Goal: Task Accomplishment & Management: Complete application form

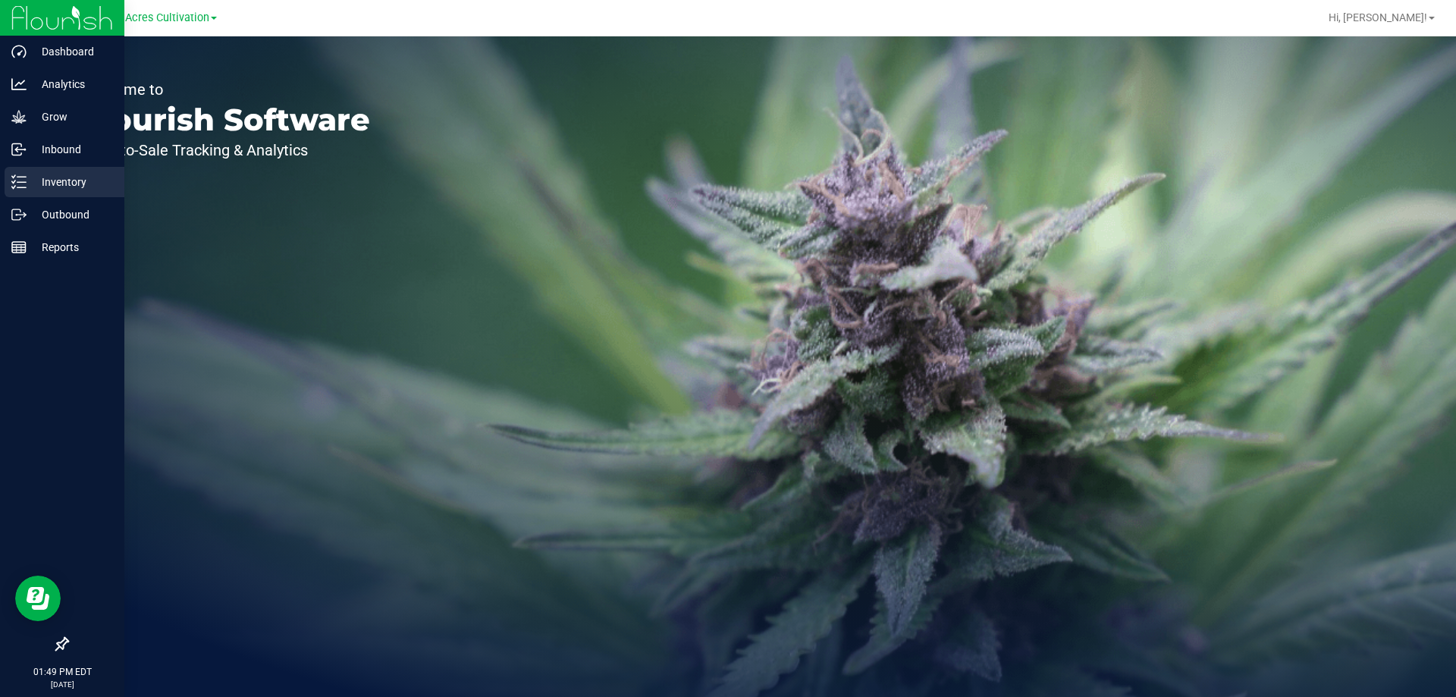
click at [41, 186] on p "Inventory" at bounding box center [72, 182] width 91 height 18
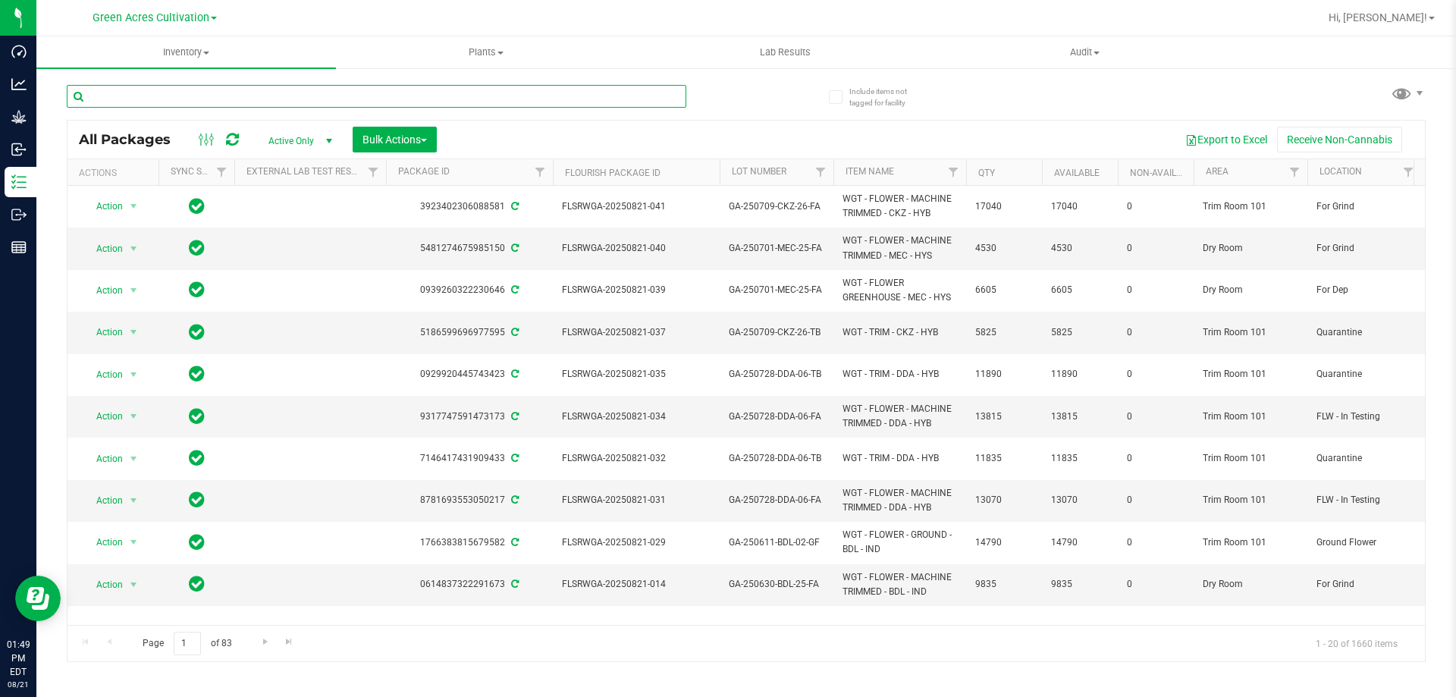
click at [247, 102] on input "text" at bounding box center [377, 96] width 620 height 23
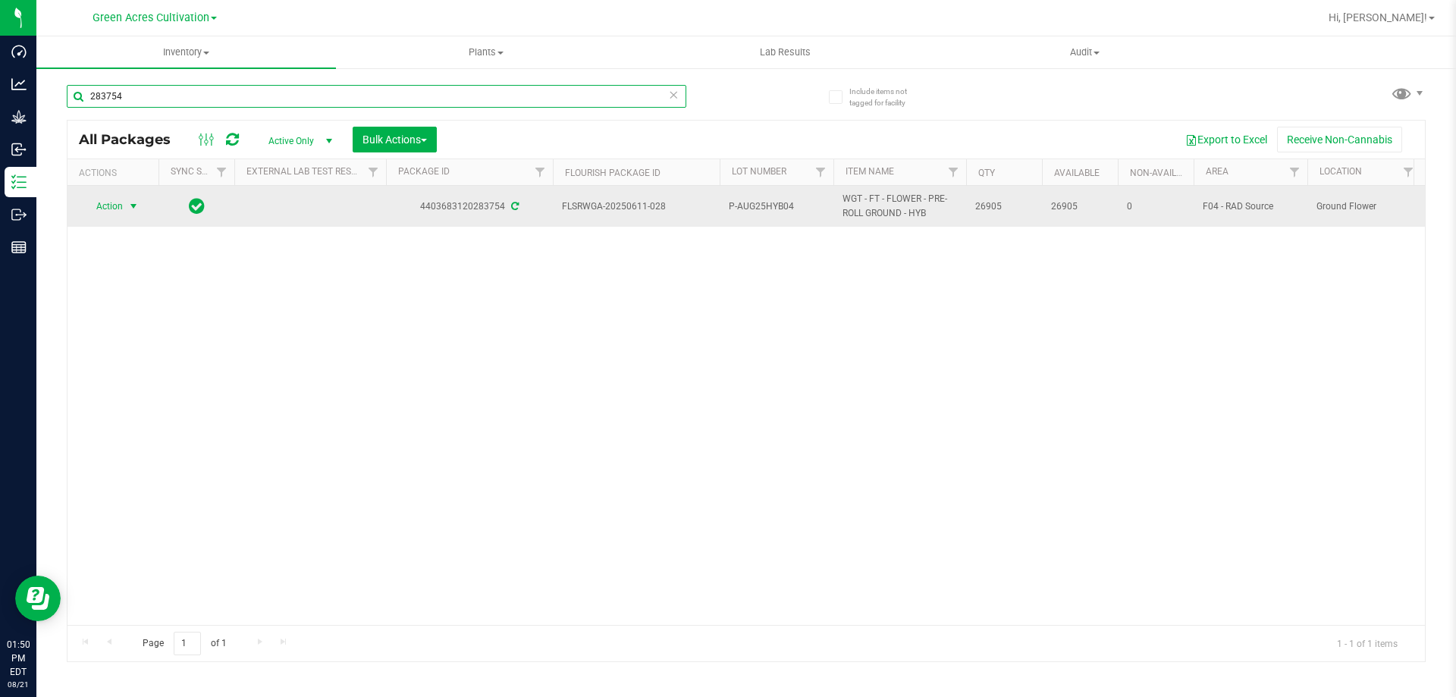
type input "283754"
click at [140, 203] on span "select" at bounding box center [133, 206] width 12 height 12
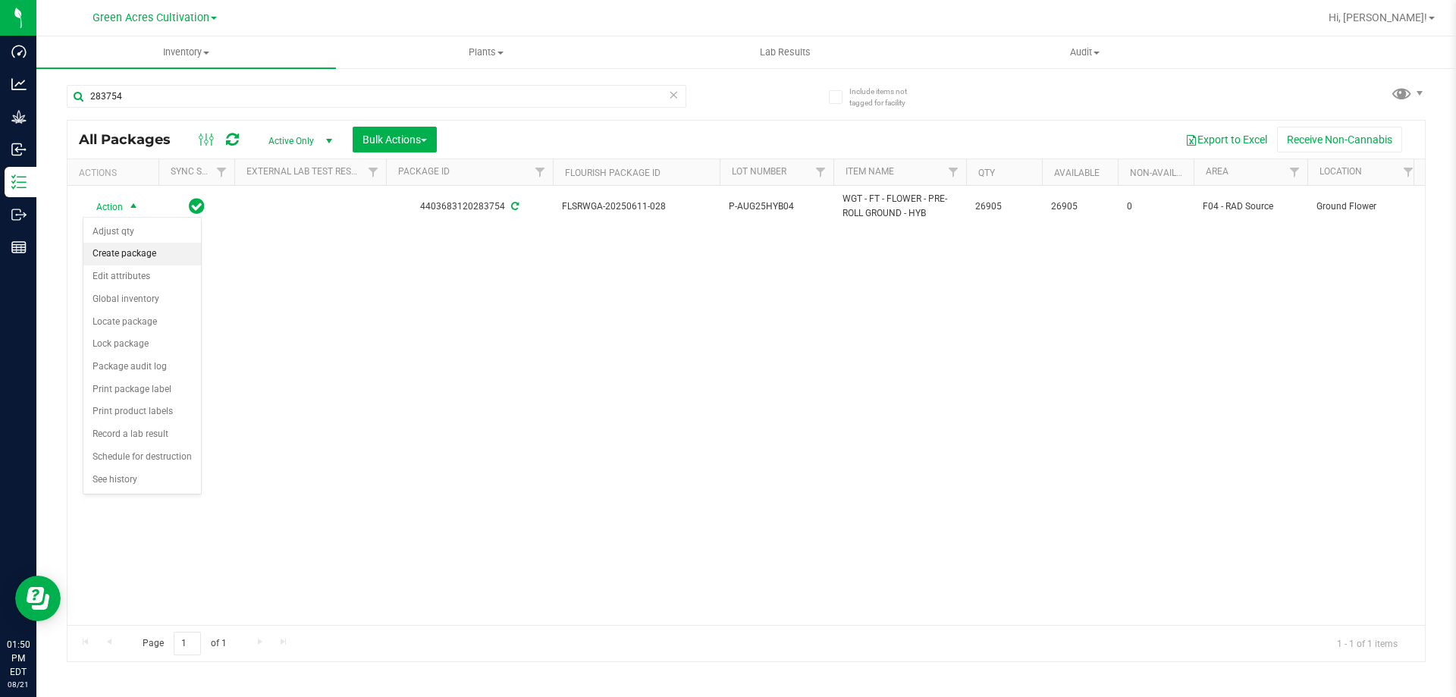
click at [139, 254] on li "Create package" at bounding box center [142, 254] width 118 height 23
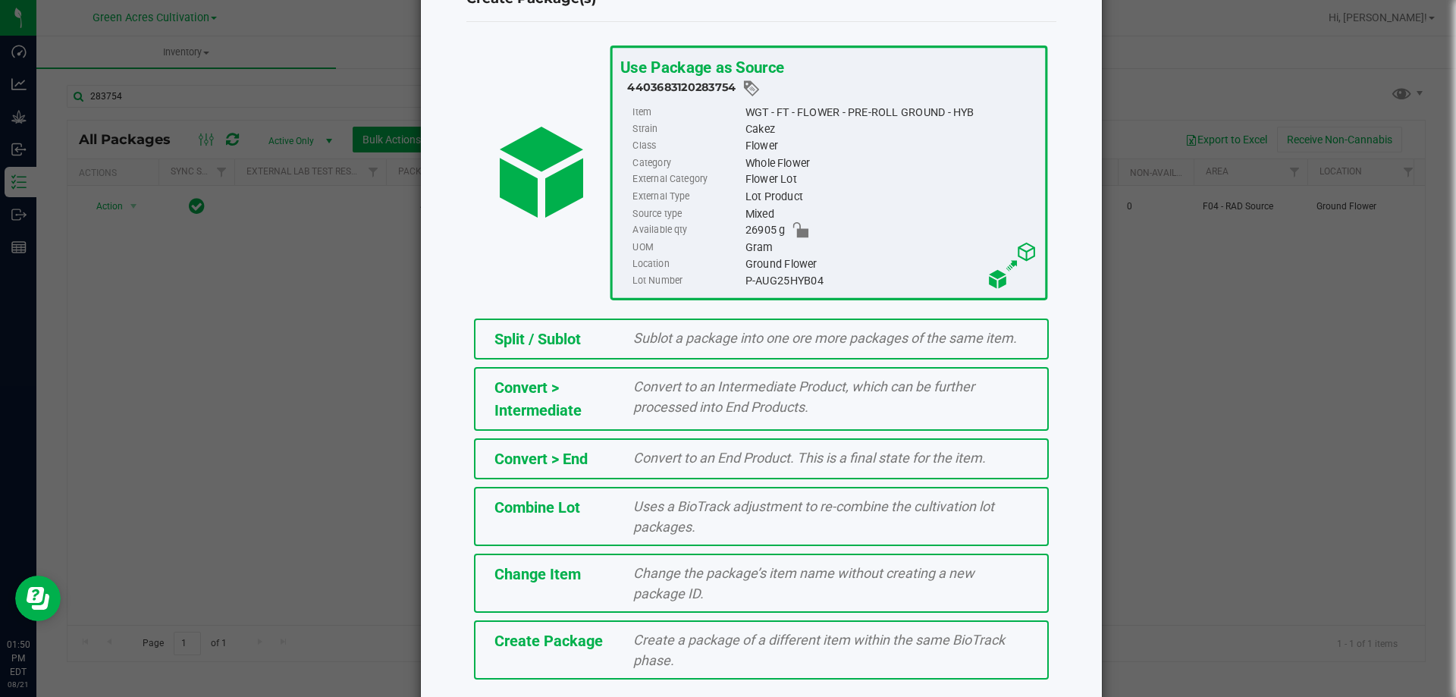
scroll to position [109, 0]
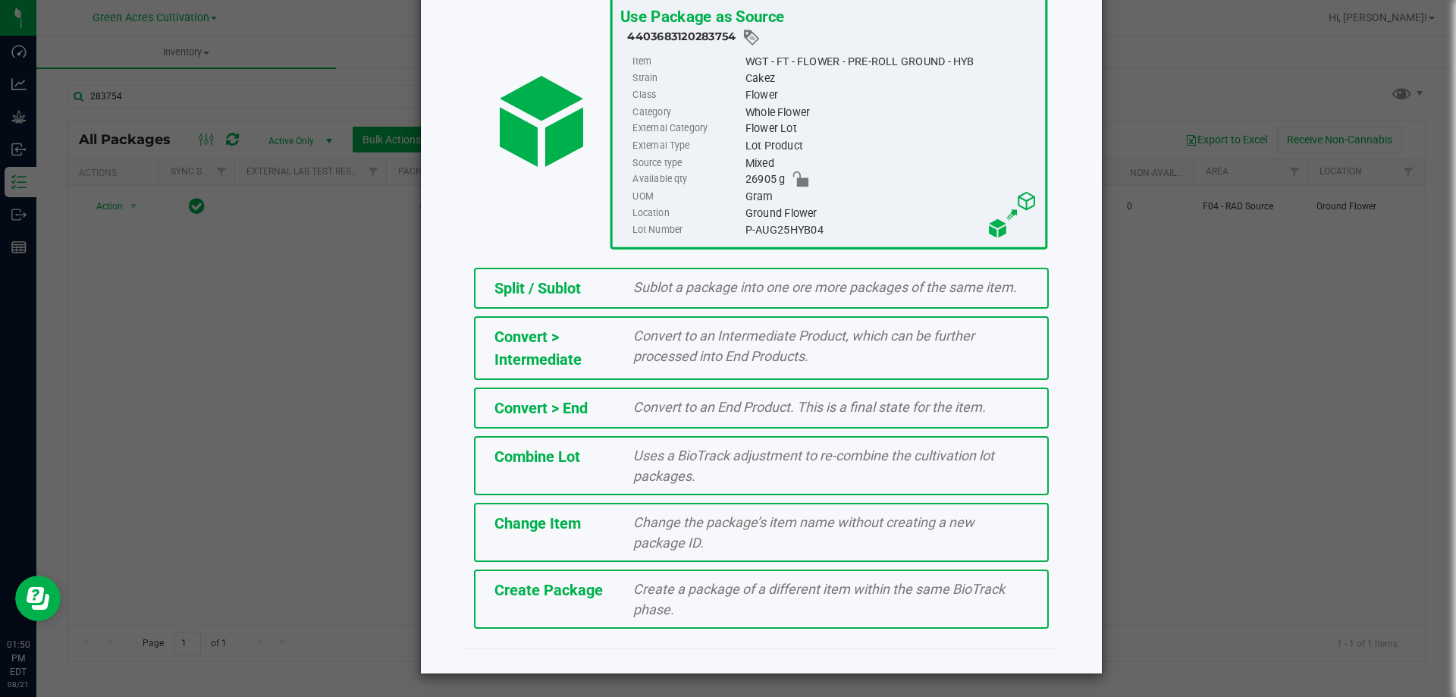
click at [535, 587] on span "Create Package" at bounding box center [549, 590] width 108 height 18
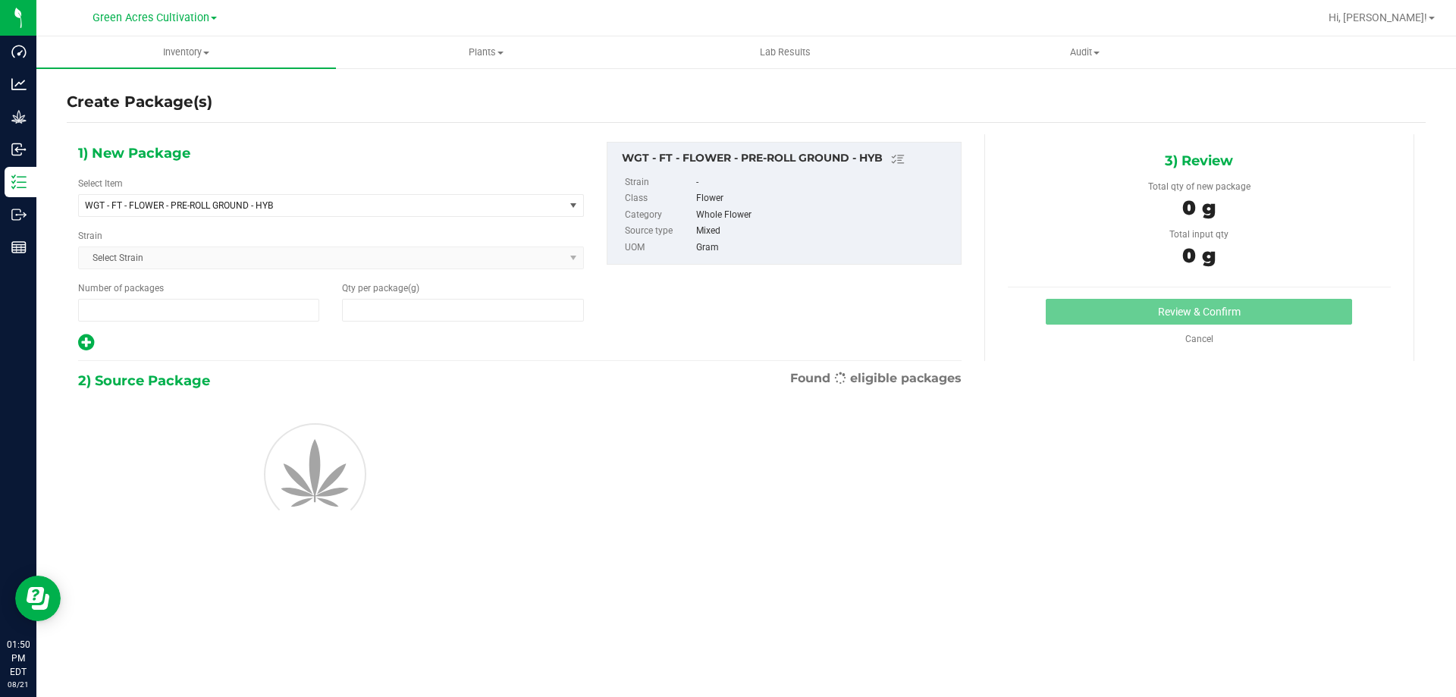
type input "1"
type input "0.0000"
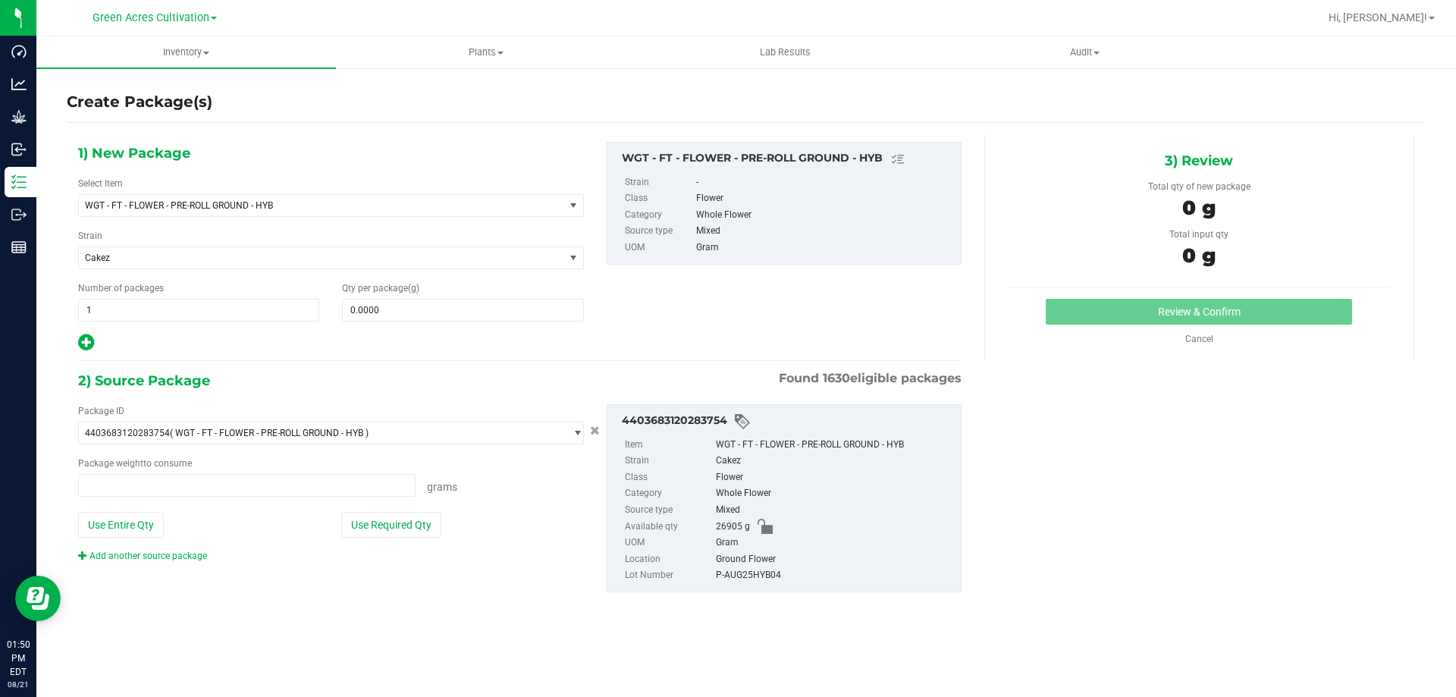
type input "0.0000 g"
click at [481, 306] on span at bounding box center [462, 310] width 241 height 23
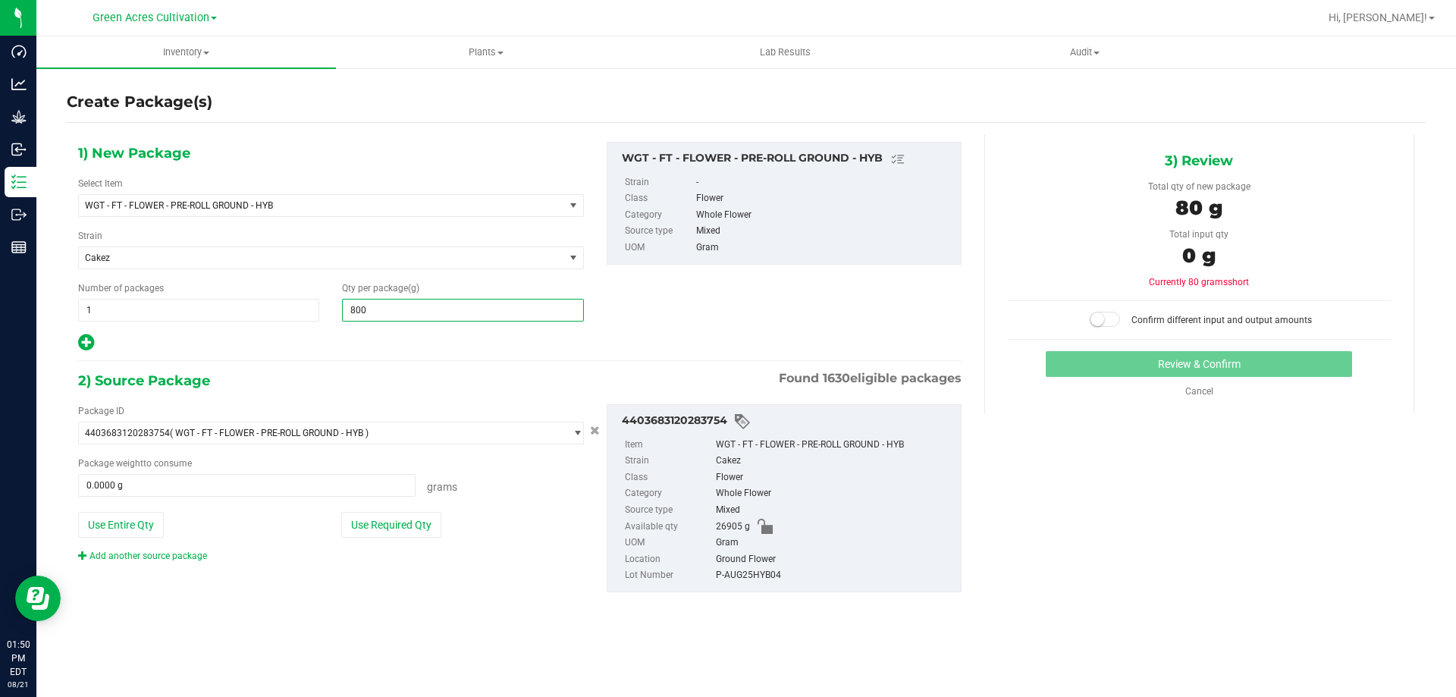
type input "8000"
type input "8,000.0000"
drag, startPoint x: 377, startPoint y: 529, endPoint x: 555, endPoint y: 574, distance: 183.8
click at [377, 529] on button "Use Required Qty" at bounding box center [391, 525] width 100 height 26
type input "8000.0000 g"
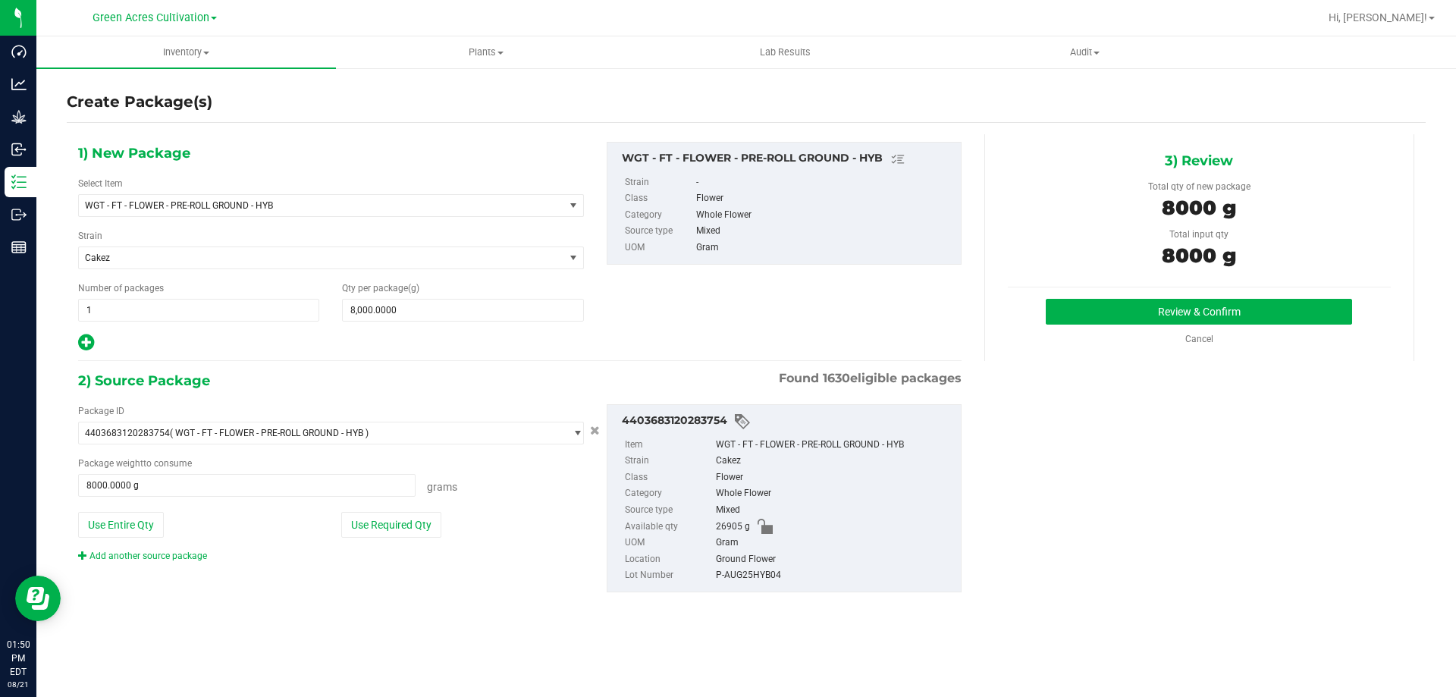
click at [762, 573] on div "P-AUG25HYB04" at bounding box center [834, 575] width 237 height 17
click at [761, 572] on div "P-AUG25HYB04" at bounding box center [834, 575] width 237 height 17
copy div "P-AUG25HYB04"
click at [1151, 308] on button "Review & Confirm" at bounding box center [1199, 312] width 306 height 26
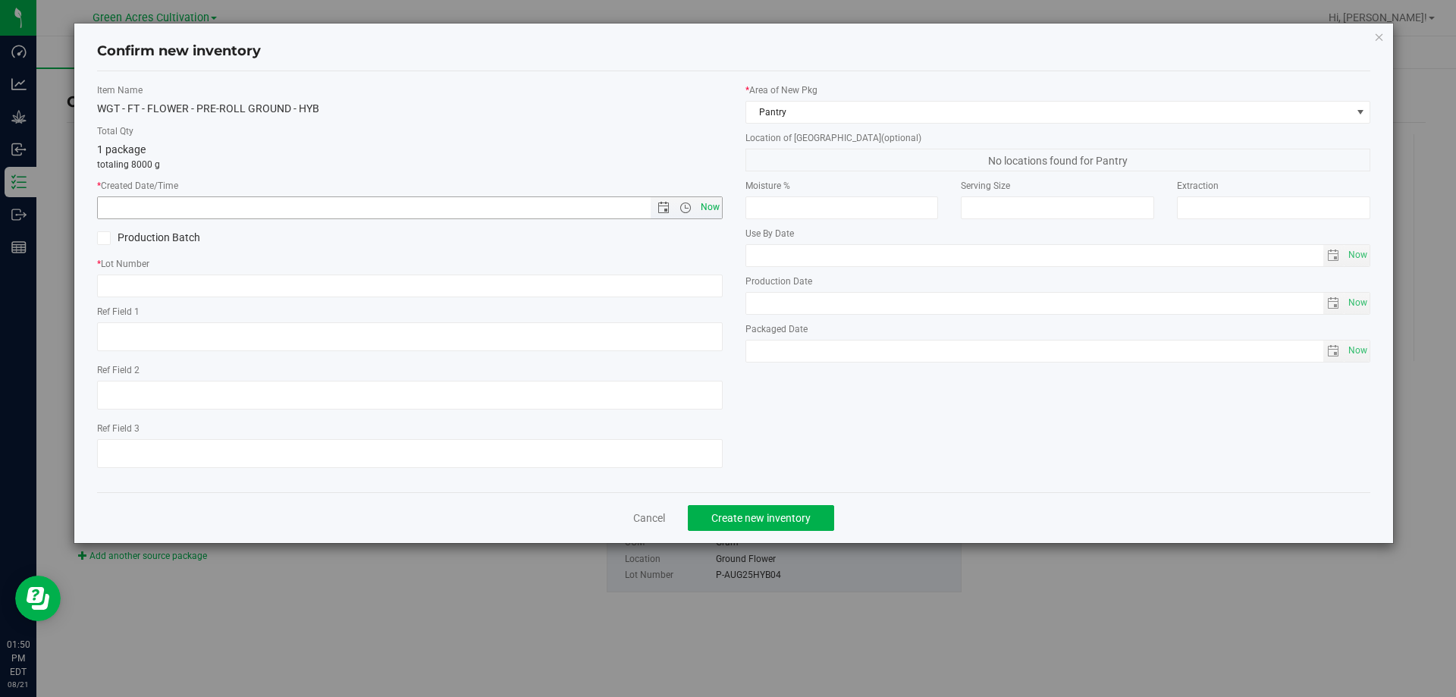
click at [711, 199] on span "Now" at bounding box center [710, 207] width 26 height 22
type input "[DATE] 1:50 PM"
click at [710, 279] on input "text" at bounding box center [410, 286] width 626 height 23
paste input "P-AUG25HYB04"
type input "P-AUG25HYB04"
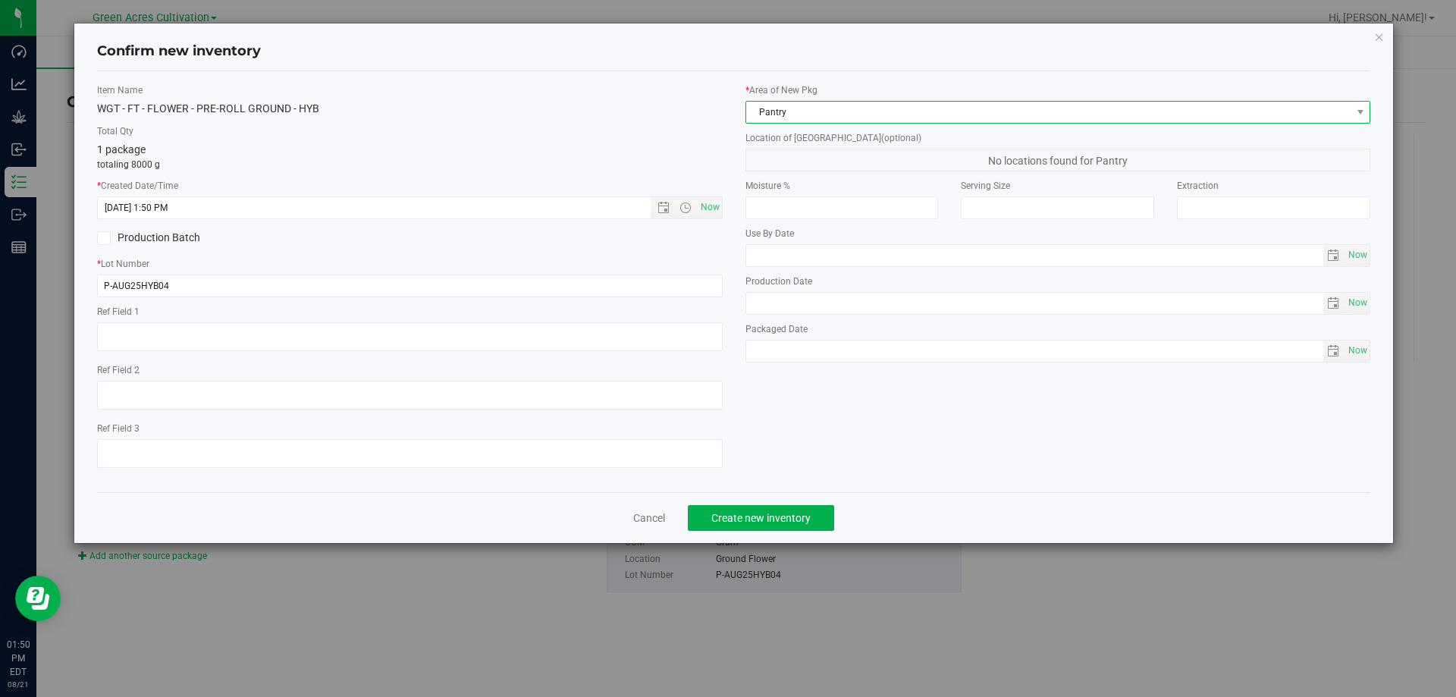
click at [850, 102] on span "Pantry" at bounding box center [1048, 112] width 605 height 21
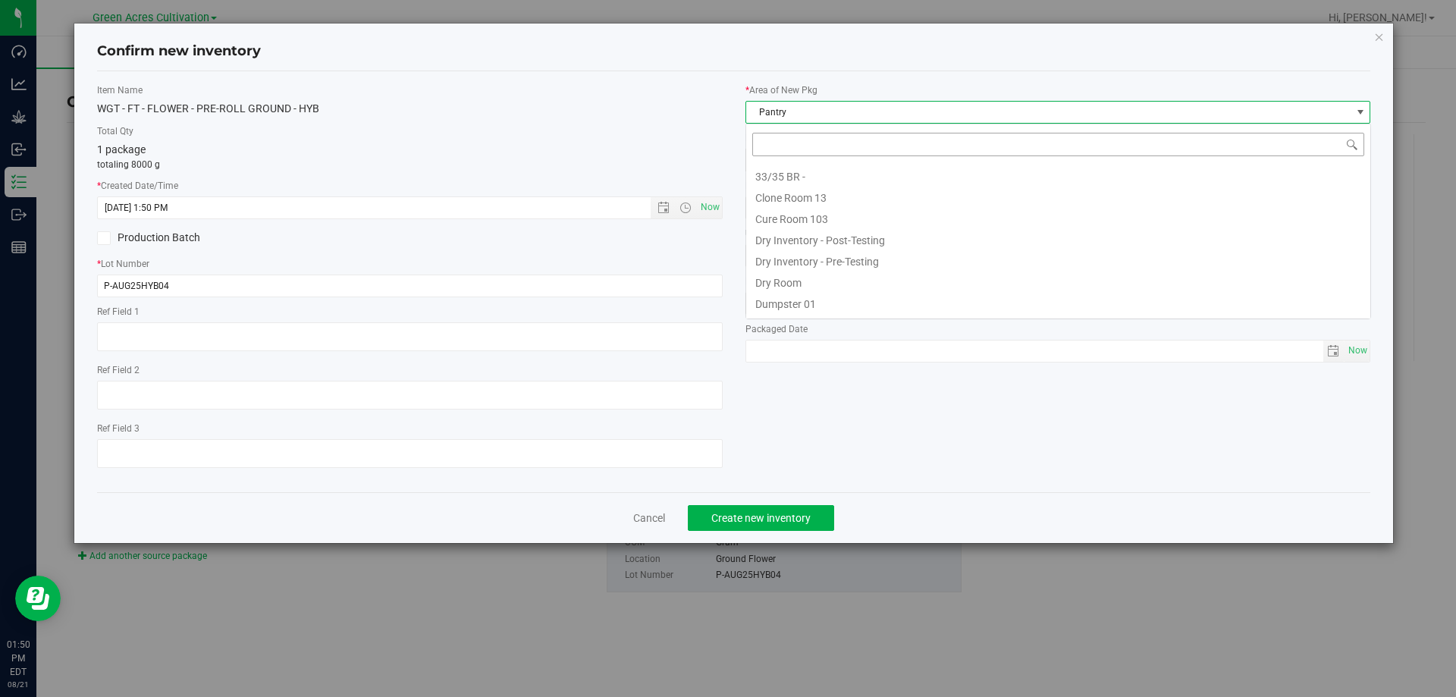
scroll to position [23, 626]
click at [806, 247] on li "F04 - RAD Source" at bounding box center [1058, 241] width 624 height 21
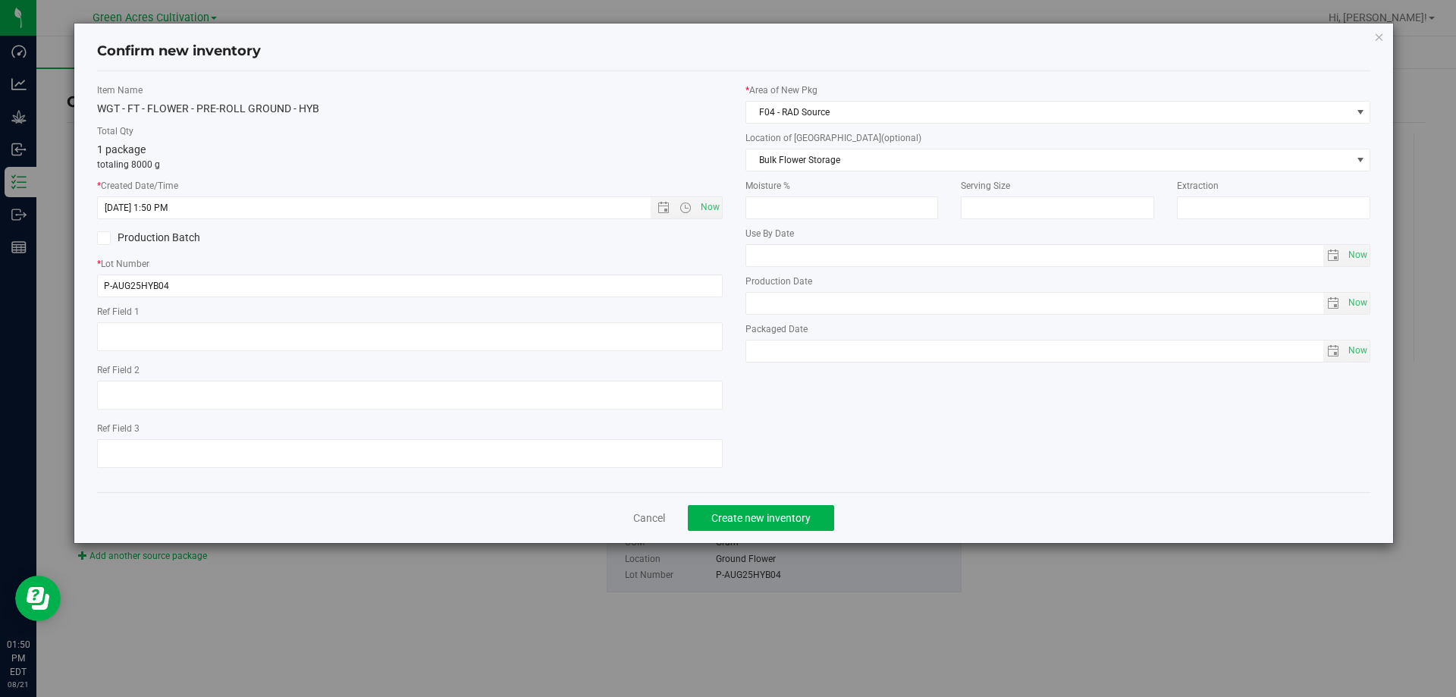
click at [813, 173] on div "* Area of [GEOGRAPHIC_DATA] F04 - RAD Source Location of [GEOGRAPHIC_DATA] (opt…" at bounding box center [1058, 226] width 649 height 287
click at [812, 163] on span "Bulk Flower Storage" at bounding box center [1048, 159] width 605 height 21
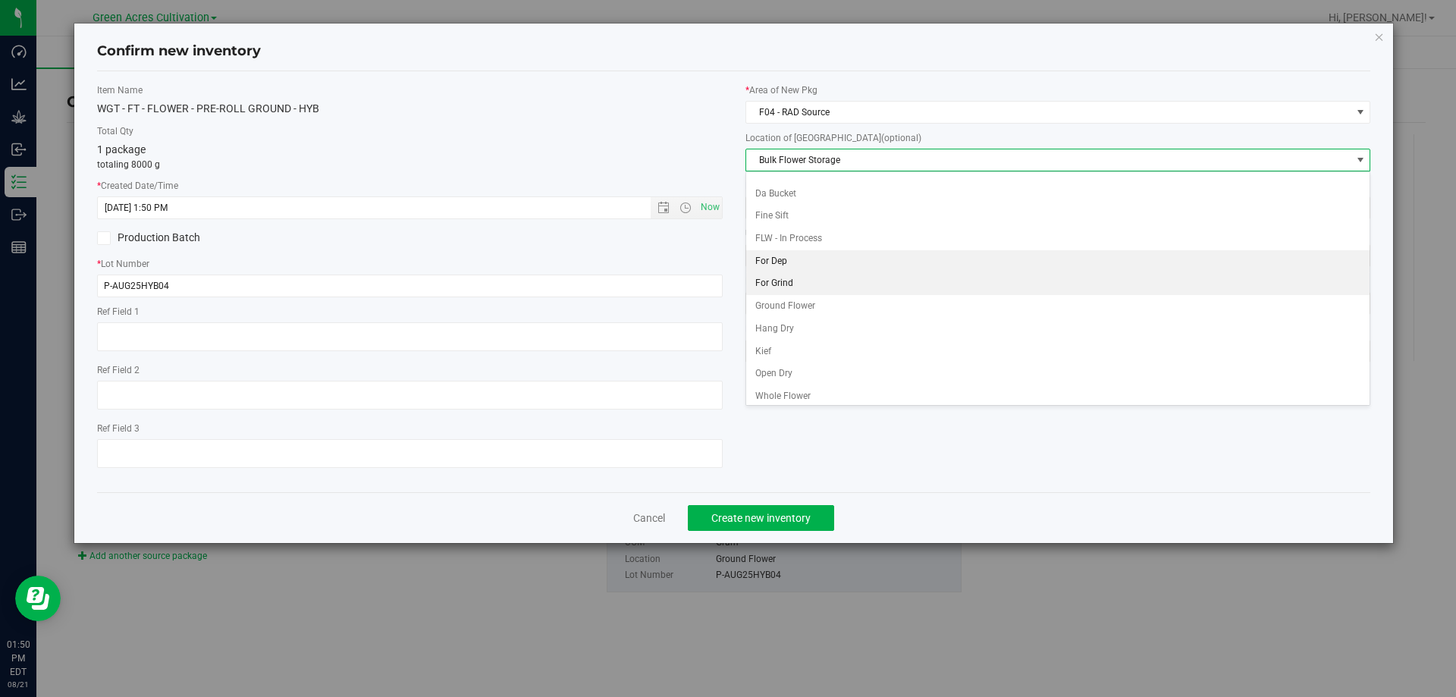
scroll to position [43, 0]
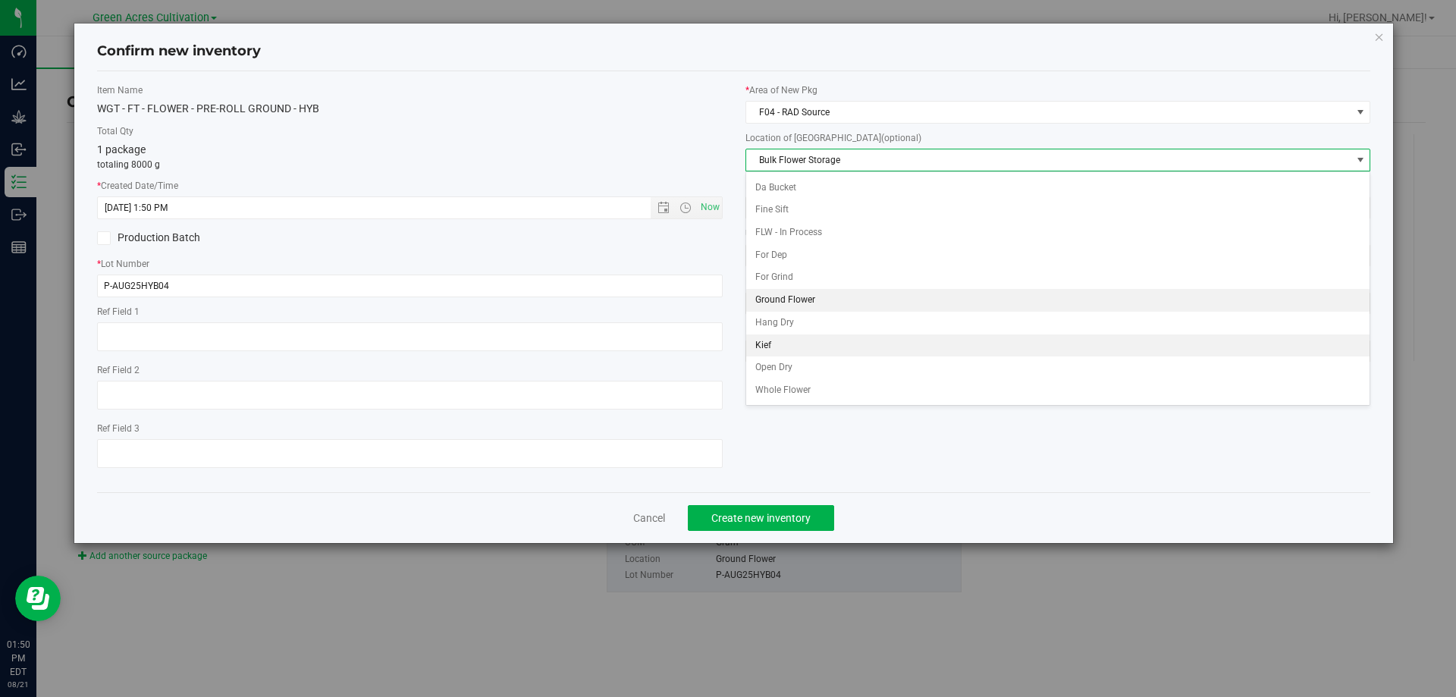
click at [785, 292] on li "Ground Flower" at bounding box center [1058, 300] width 624 height 23
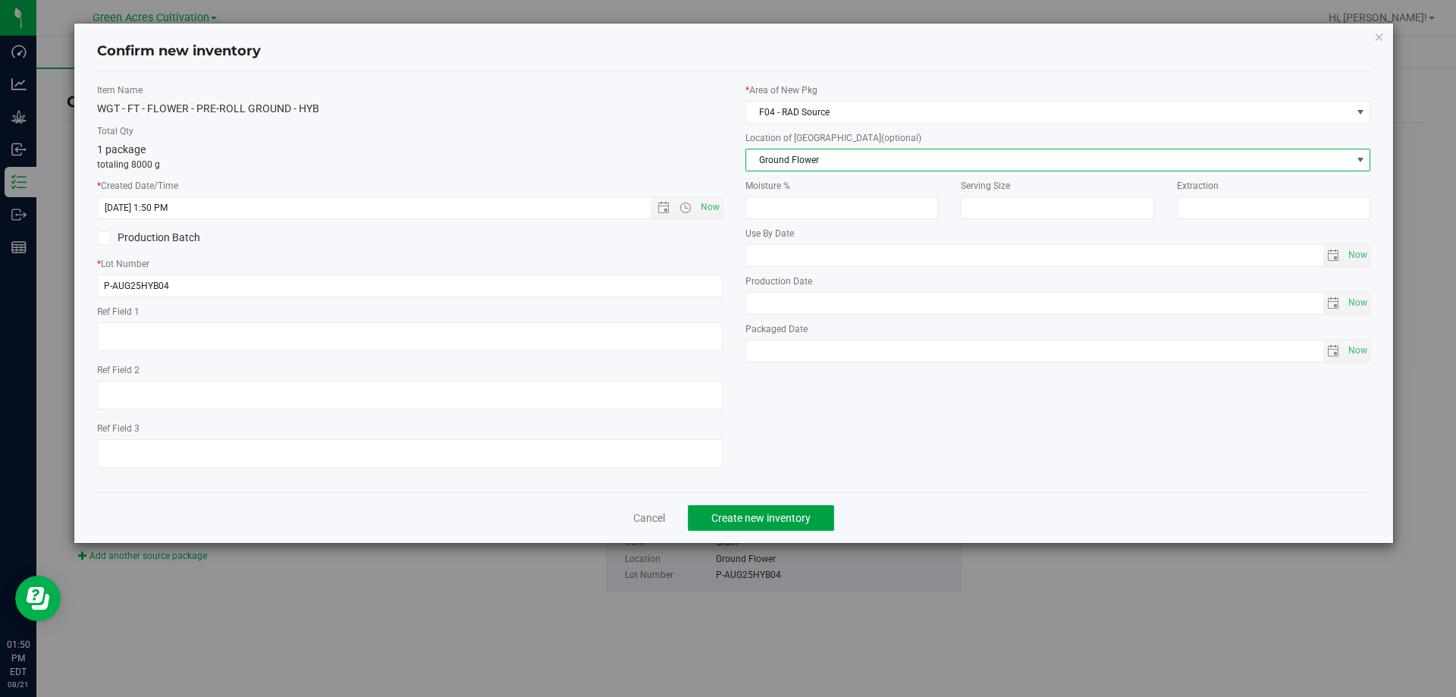
click at [753, 526] on button "Create new inventory" at bounding box center [761, 518] width 146 height 26
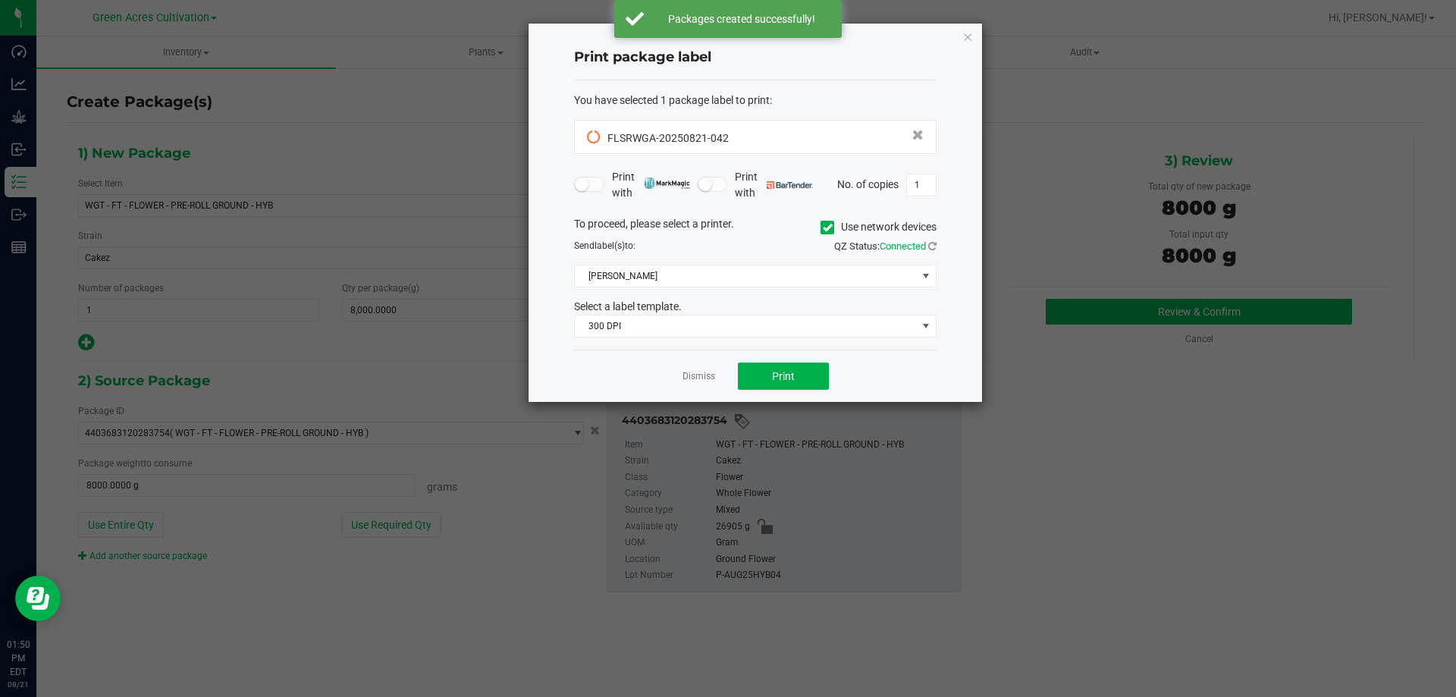
click at [821, 218] on span "Use network devices" at bounding box center [879, 227] width 116 height 23
click at [823, 228] on icon at bounding box center [828, 228] width 10 height 0
click at [0, 0] on input "Use network devices" at bounding box center [0, 0] width 0 height 0
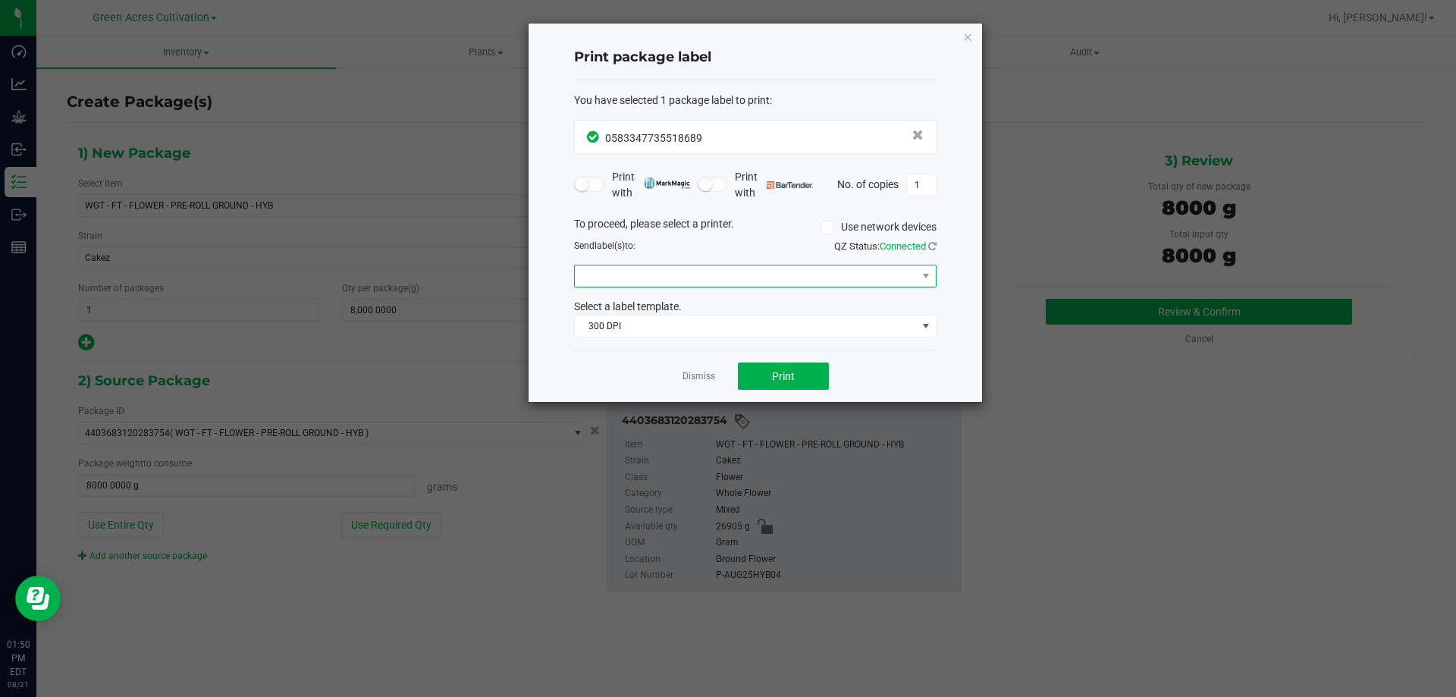
click at [759, 278] on span at bounding box center [746, 275] width 342 height 21
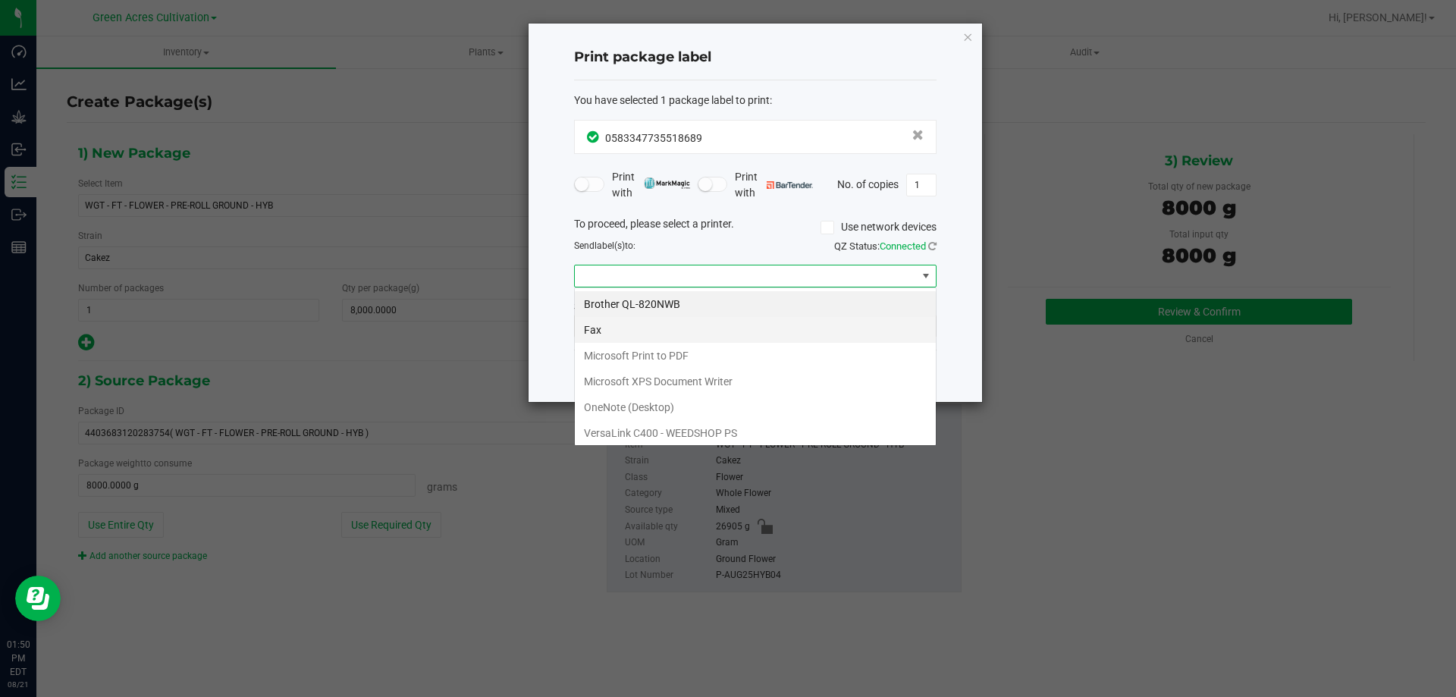
scroll to position [23, 363]
click at [686, 427] on PS "VersaLink C400 - WEEDSHOP PS" at bounding box center [755, 433] width 361 height 26
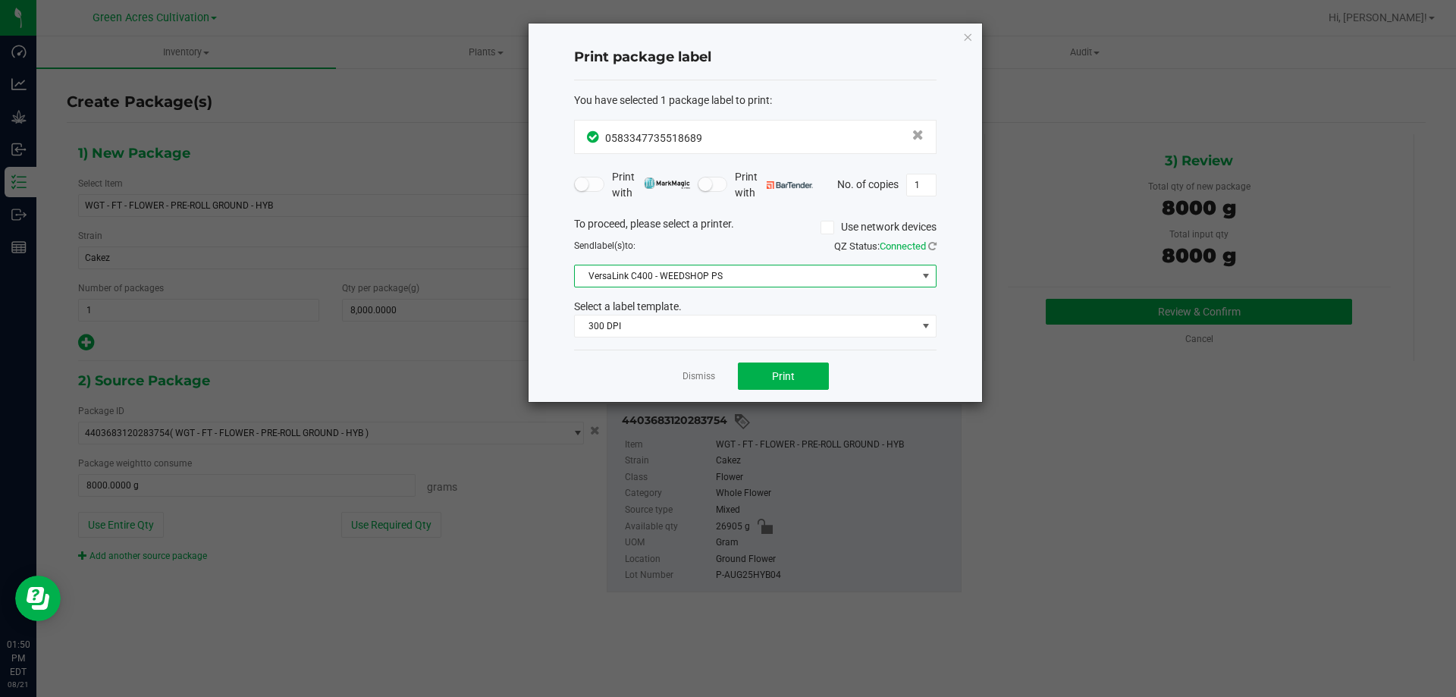
click at [711, 272] on span "VersaLink C400 - WEEDSHOP PS" at bounding box center [746, 275] width 342 height 21
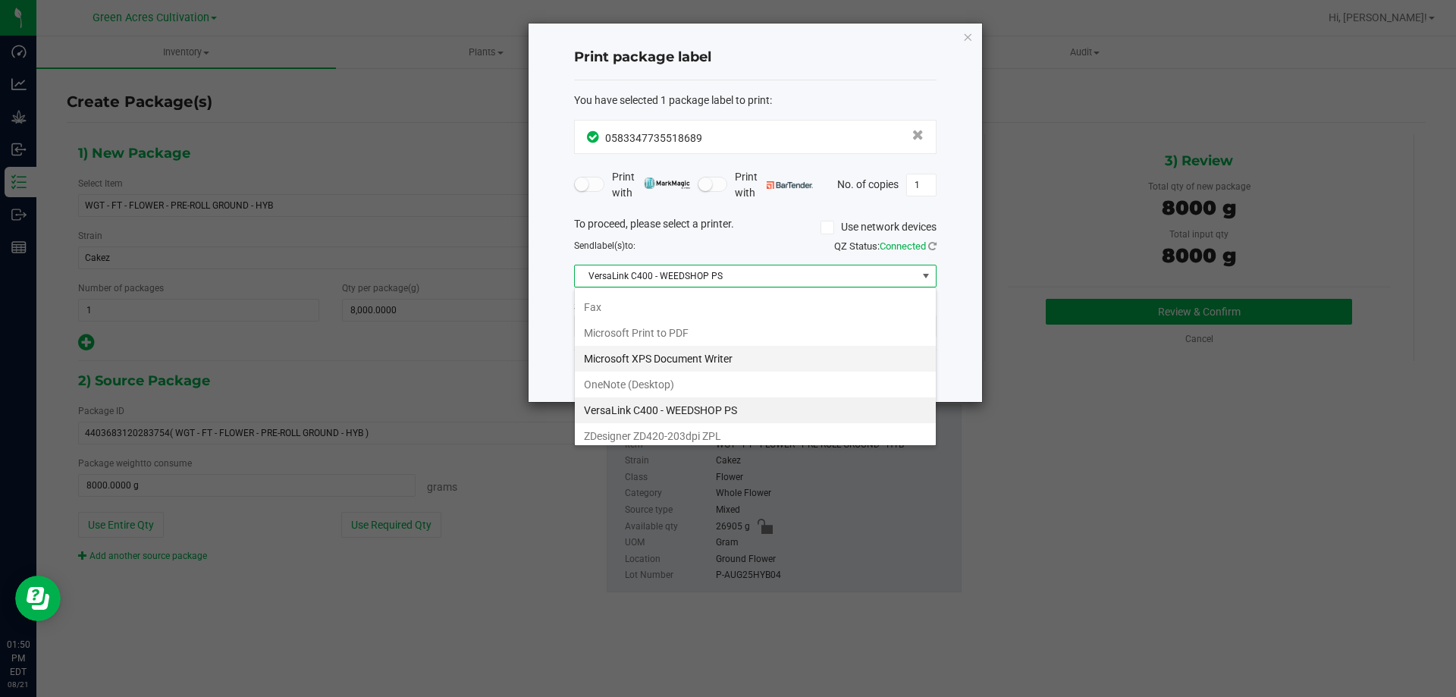
scroll to position [29, 0]
click at [702, 435] on ZPL "ZDesigner ZD420-203dpi ZPL" at bounding box center [755, 430] width 361 height 26
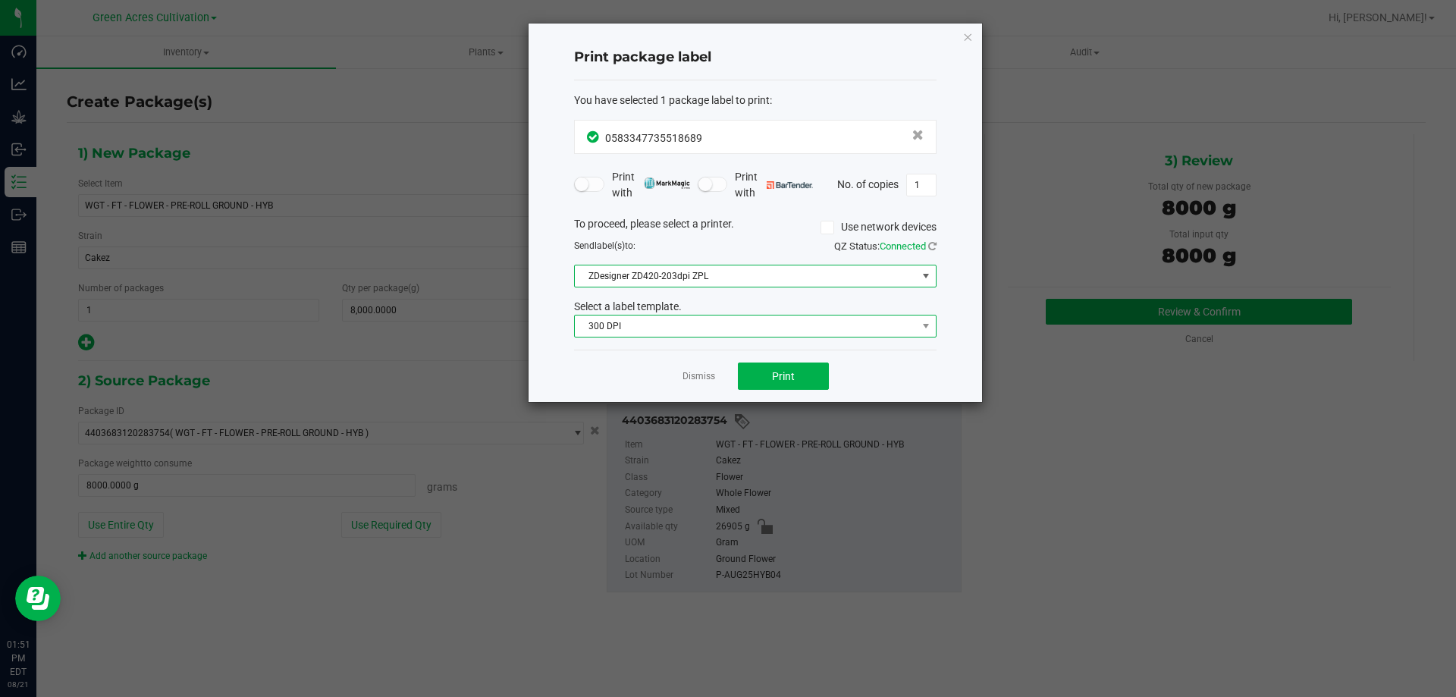
click at [682, 322] on span "300 DPI" at bounding box center [746, 326] width 342 height 21
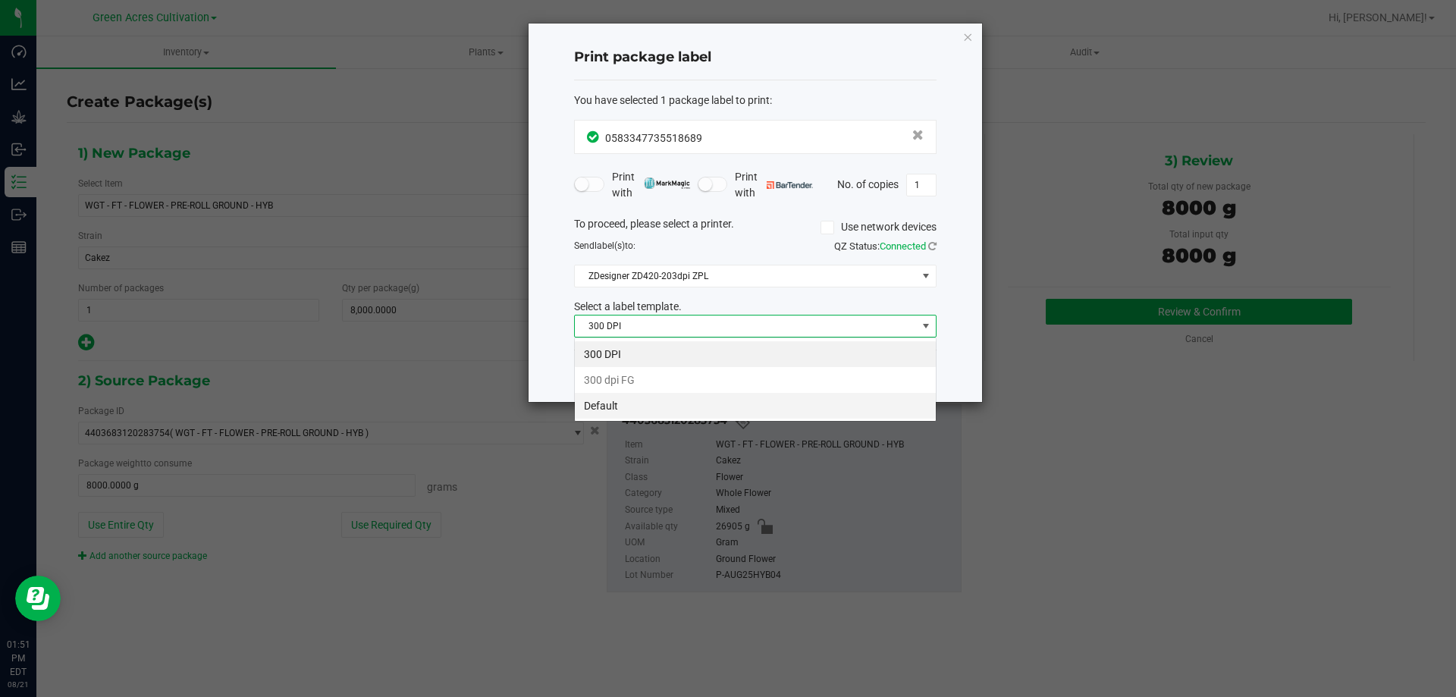
scroll to position [23, 363]
click at [628, 403] on li "Default" at bounding box center [755, 406] width 361 height 26
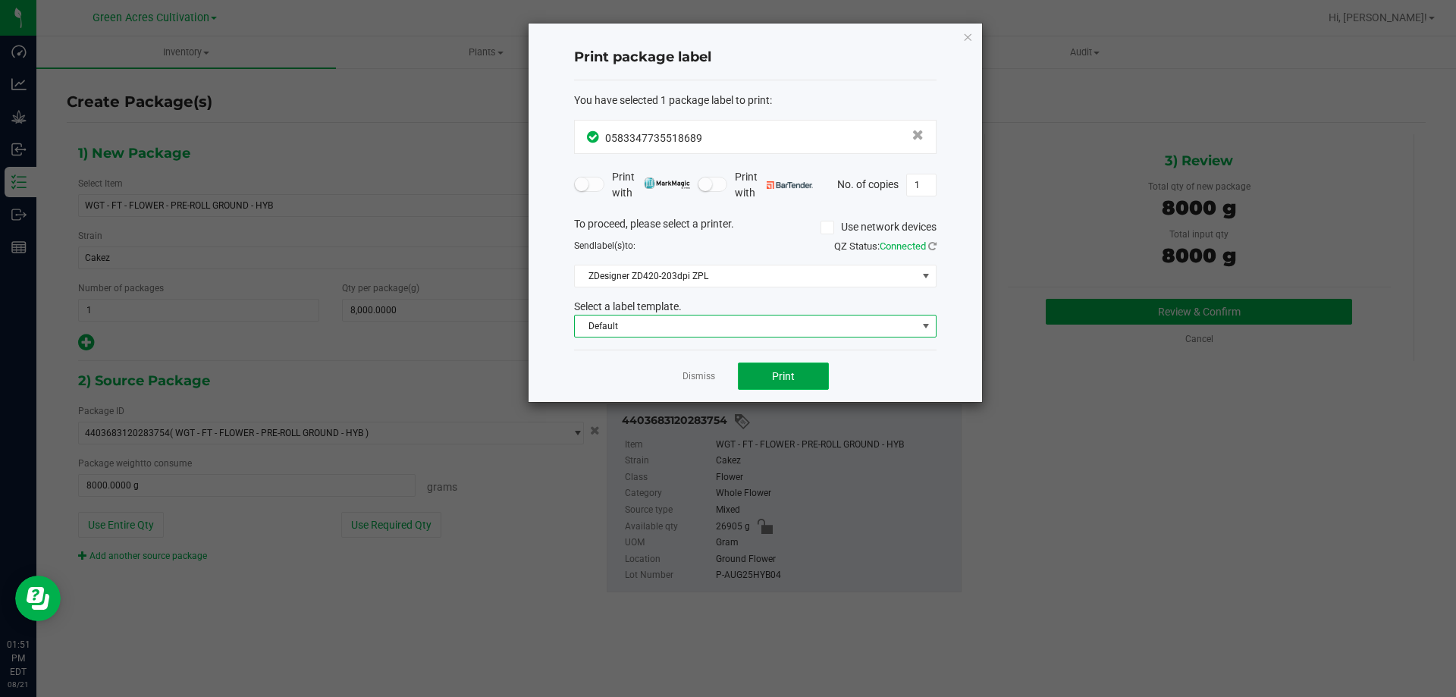
click at [769, 364] on button "Print" at bounding box center [783, 376] width 91 height 27
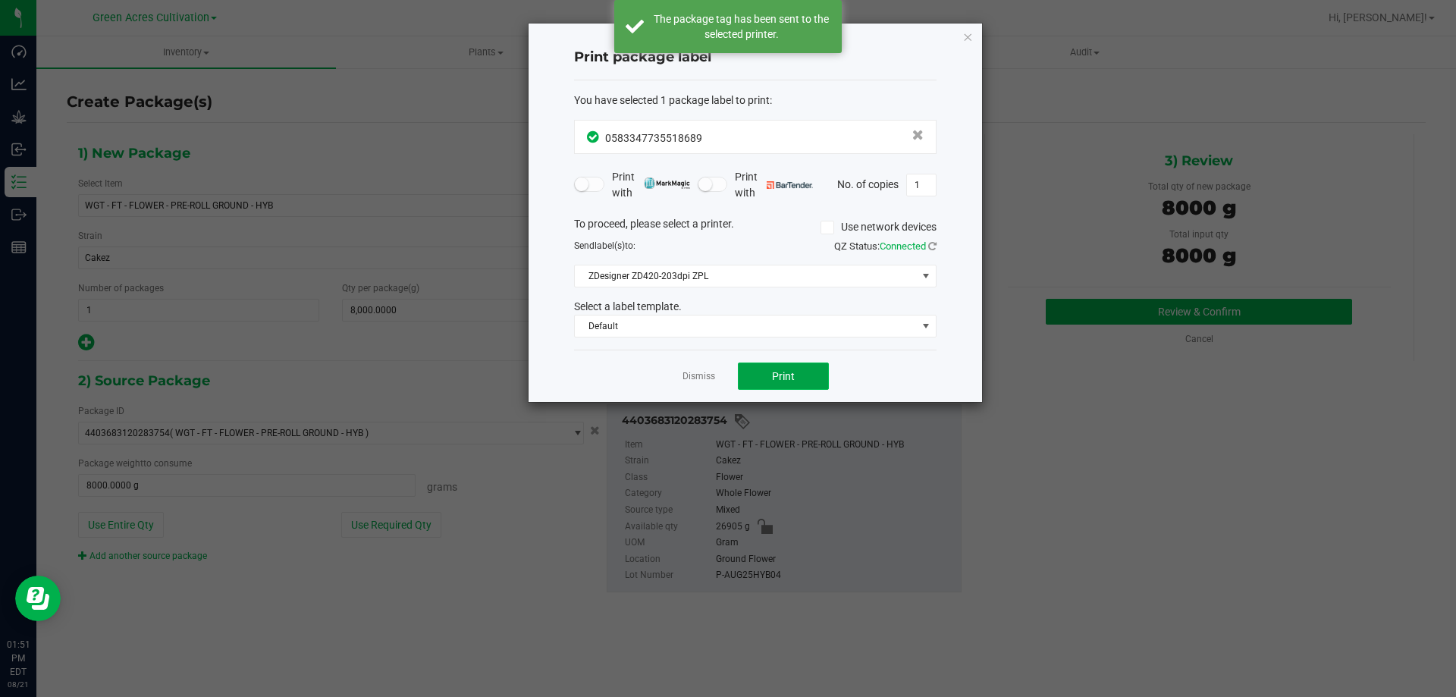
click at [802, 375] on button "Print" at bounding box center [783, 376] width 91 height 27
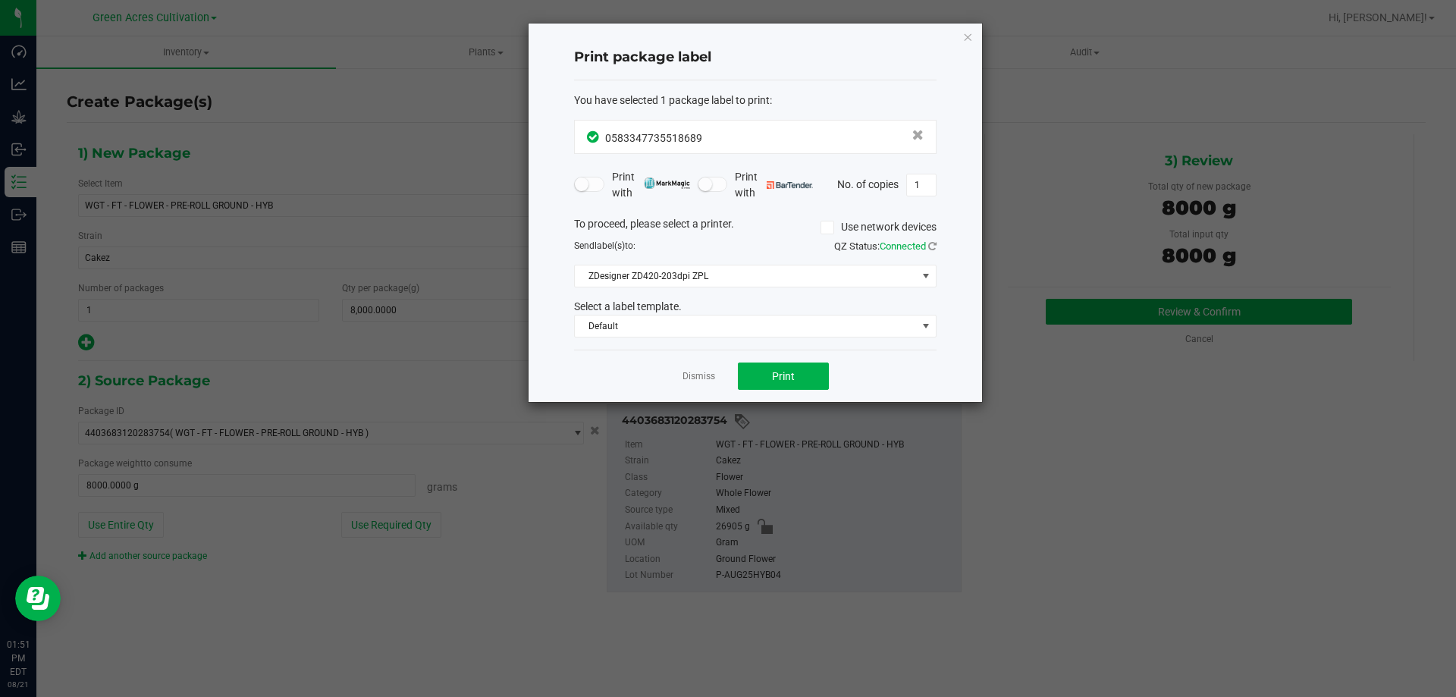
click at [781, 341] on div "You have selected 1 package label to print : 0583347735518689 Print with Print …" at bounding box center [755, 215] width 363 height 270
click at [750, 369] on button "Print" at bounding box center [783, 376] width 91 height 27
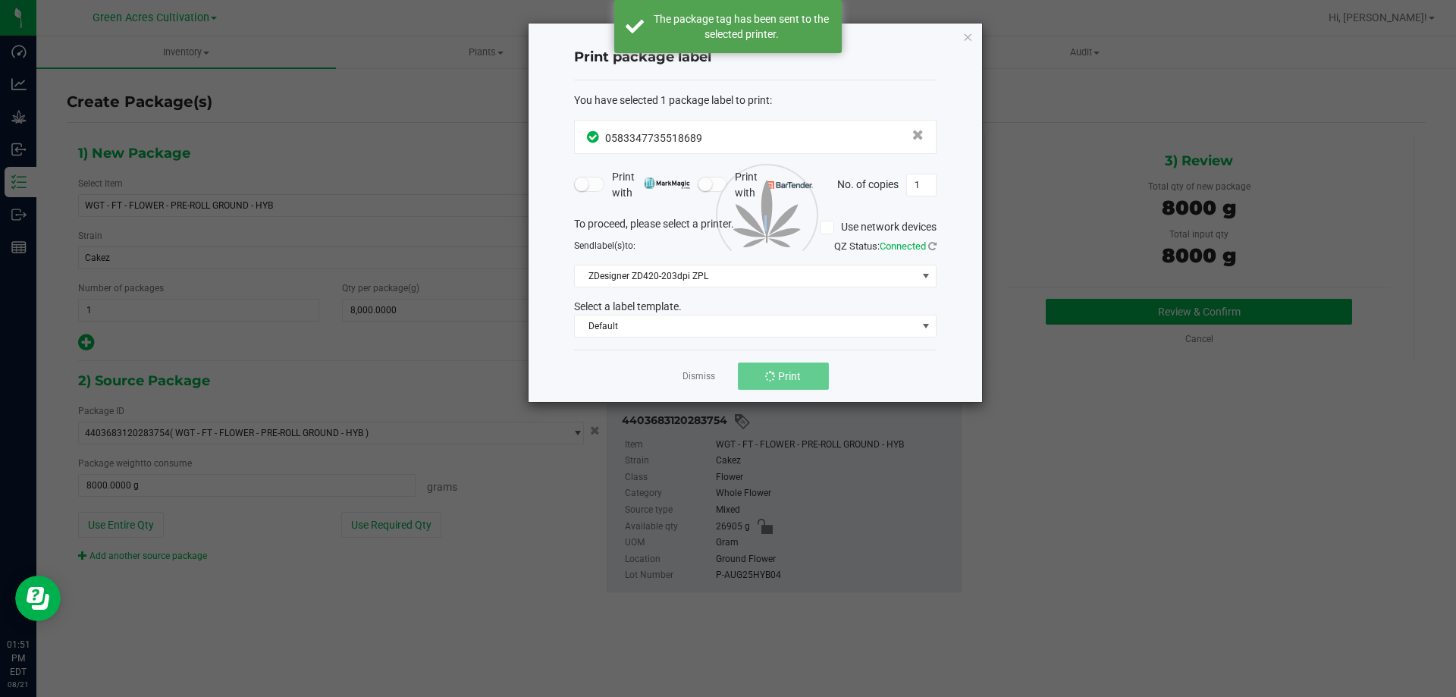
click at [750, 369] on div at bounding box center [756, 213] width 454 height 378
click at [750, 369] on button "Print" at bounding box center [783, 376] width 91 height 27
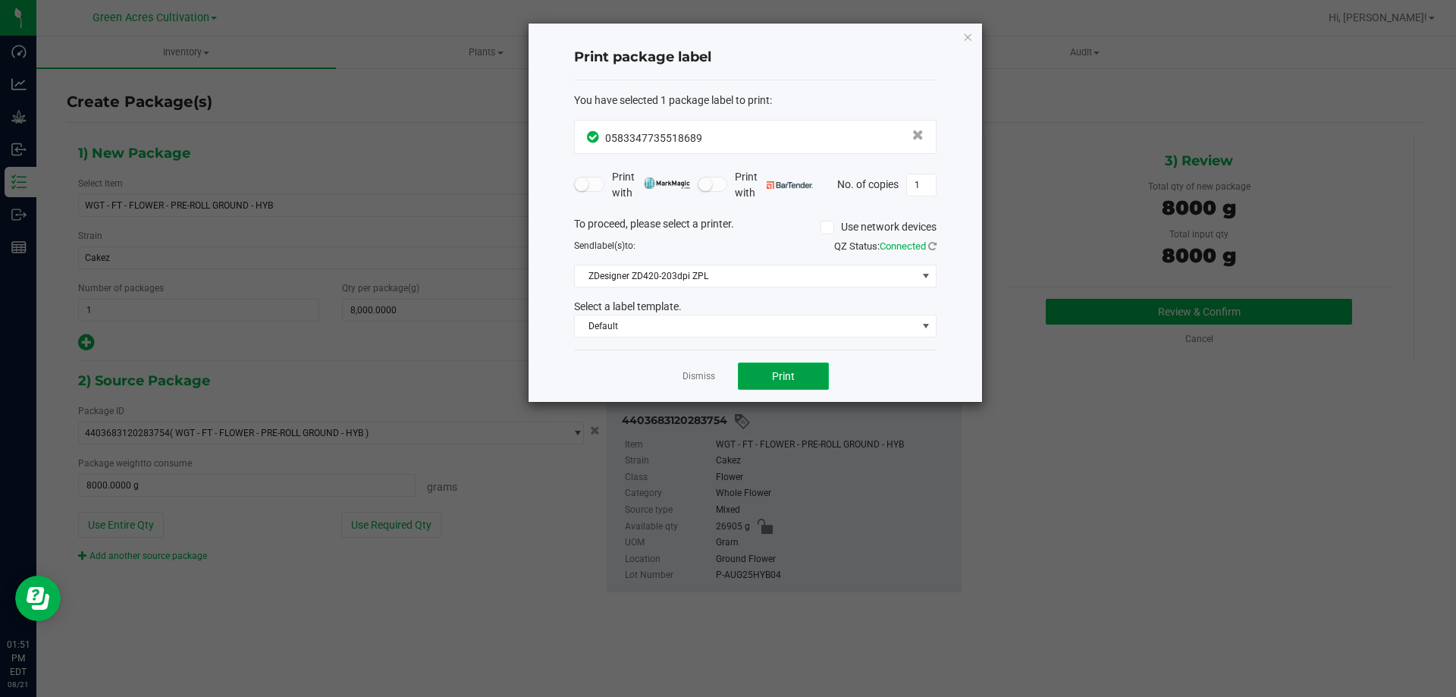
click at [787, 373] on span "Print" at bounding box center [783, 376] width 23 height 12
click at [967, 42] on icon "button" at bounding box center [968, 36] width 11 height 18
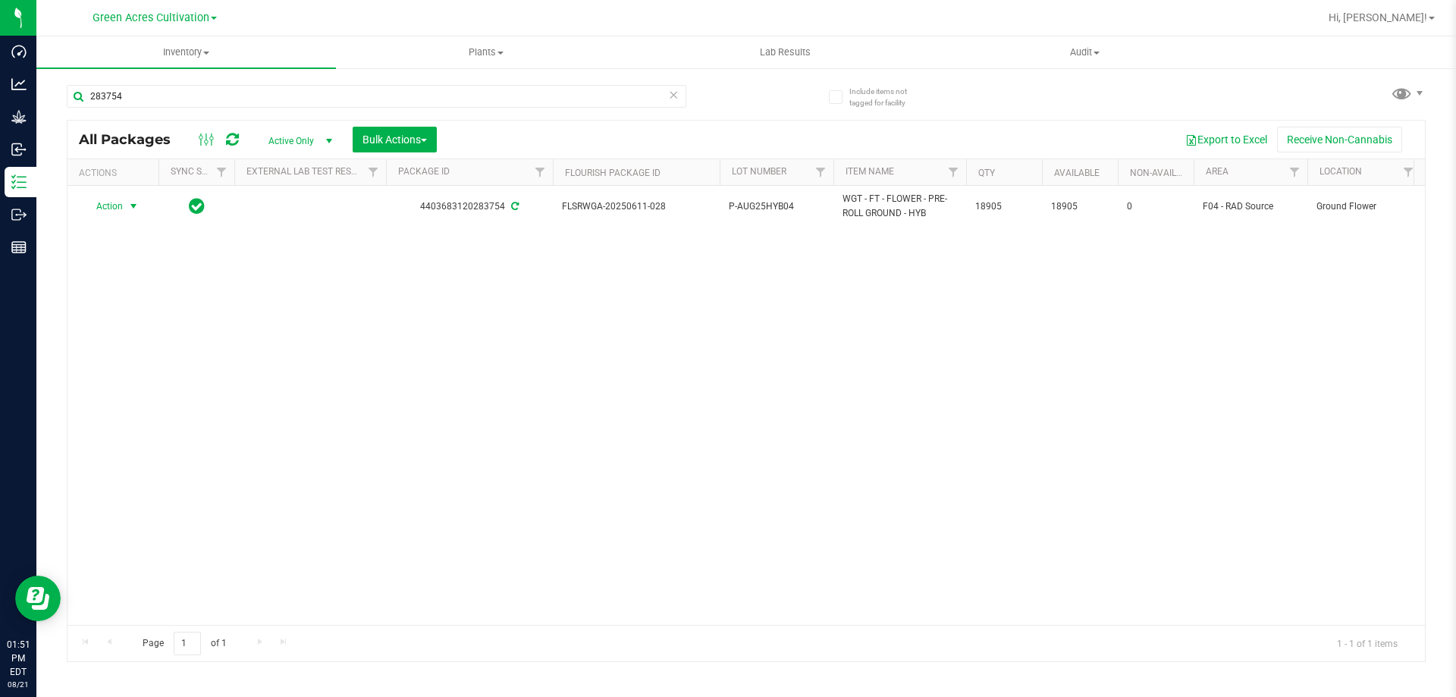
click at [130, 201] on span "select" at bounding box center [133, 206] width 12 height 12
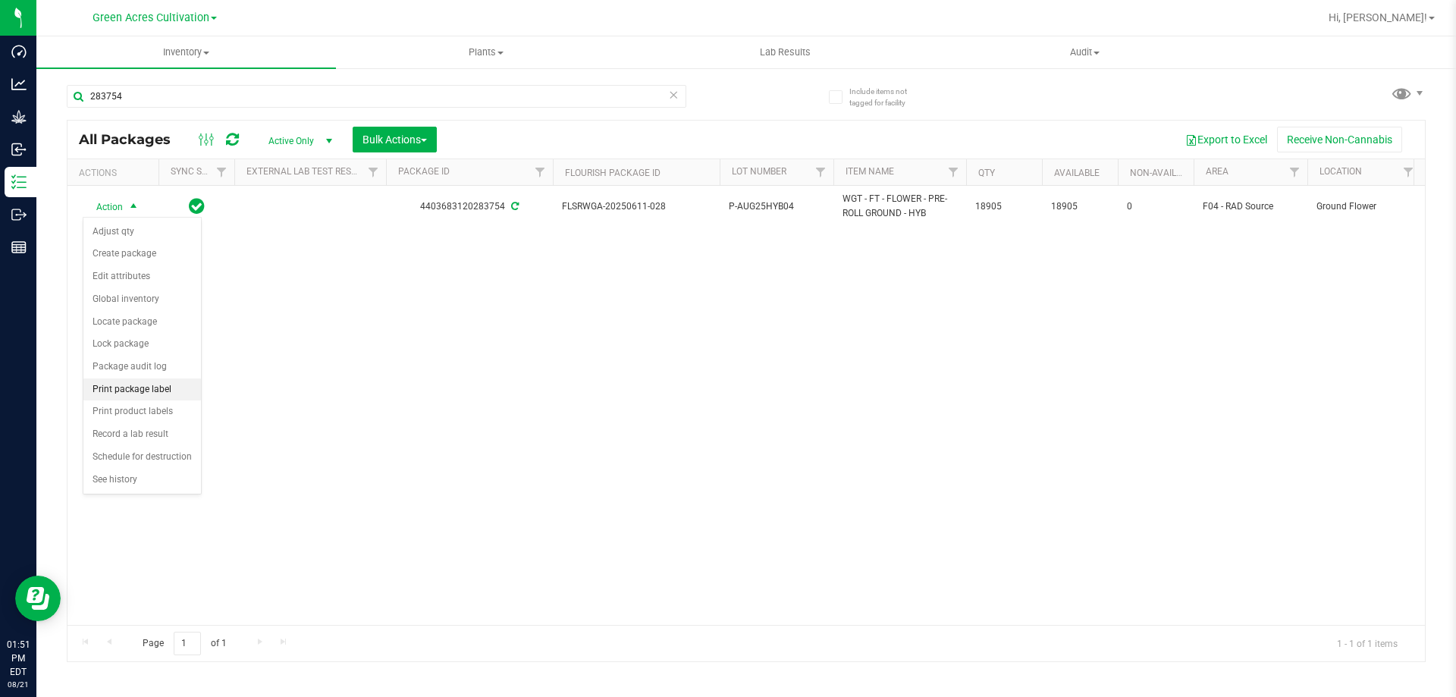
drag, startPoint x: 142, startPoint y: 386, endPoint x: 151, endPoint y: 388, distance: 9.4
click at [143, 387] on li "Print package label" at bounding box center [142, 389] width 118 height 23
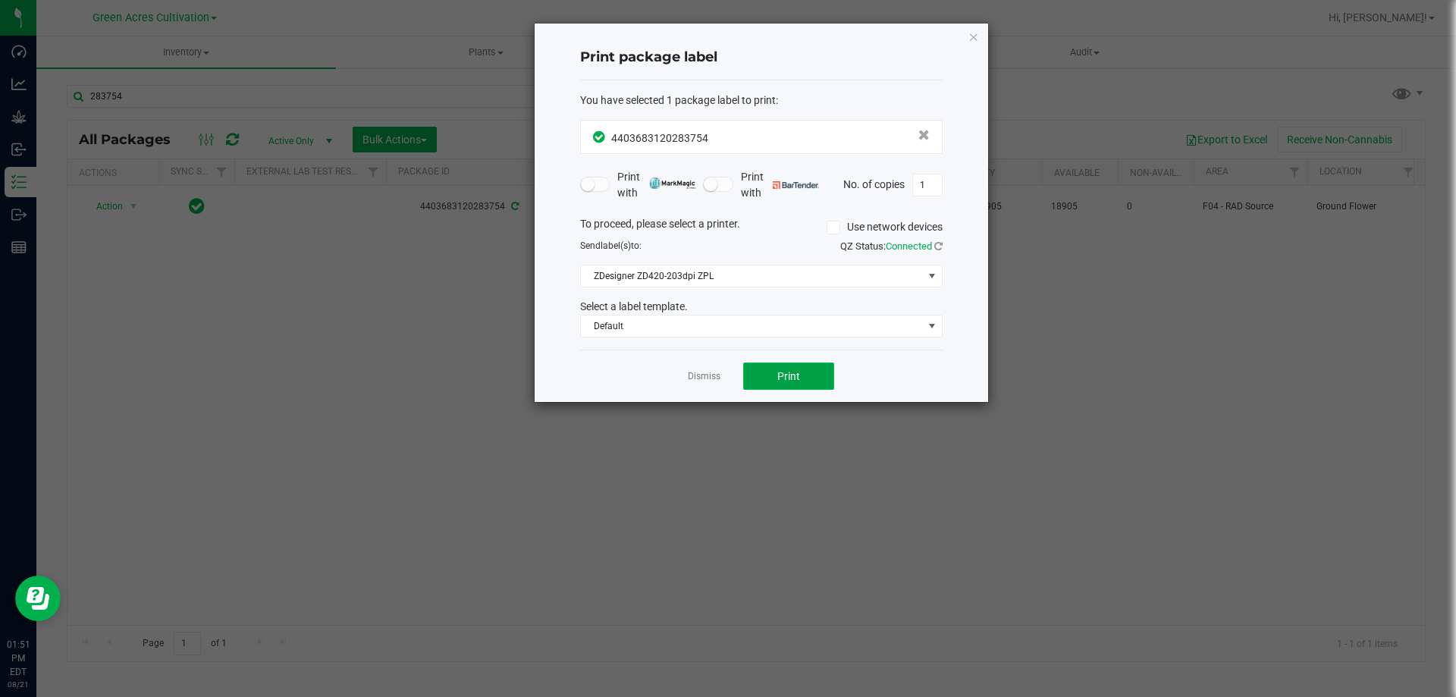
click at [762, 379] on button "Print" at bounding box center [788, 376] width 91 height 27
click at [972, 37] on icon "button" at bounding box center [974, 36] width 11 height 18
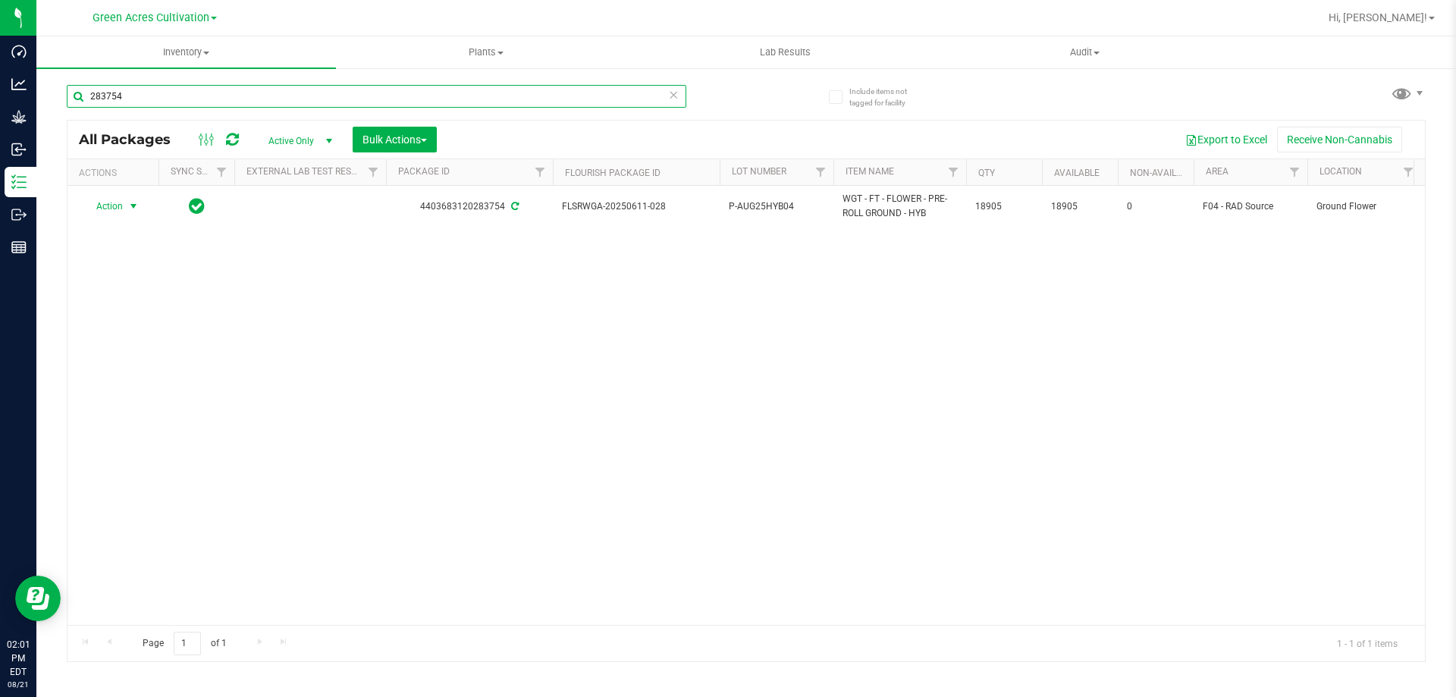
click at [464, 99] on input "283754" at bounding box center [377, 96] width 620 height 23
type input "231097"
click at [128, 204] on span "select" at bounding box center [133, 206] width 12 height 12
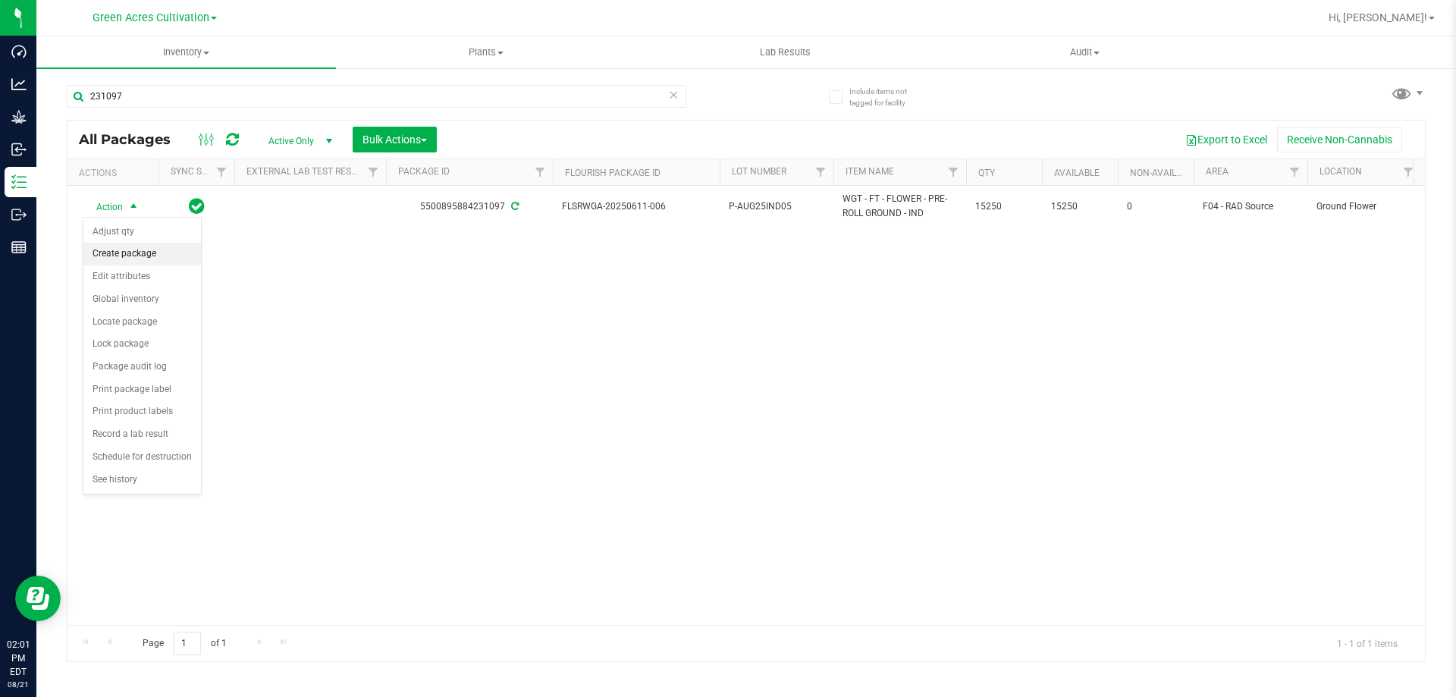
click at [128, 252] on li "Create package" at bounding box center [142, 254] width 118 height 23
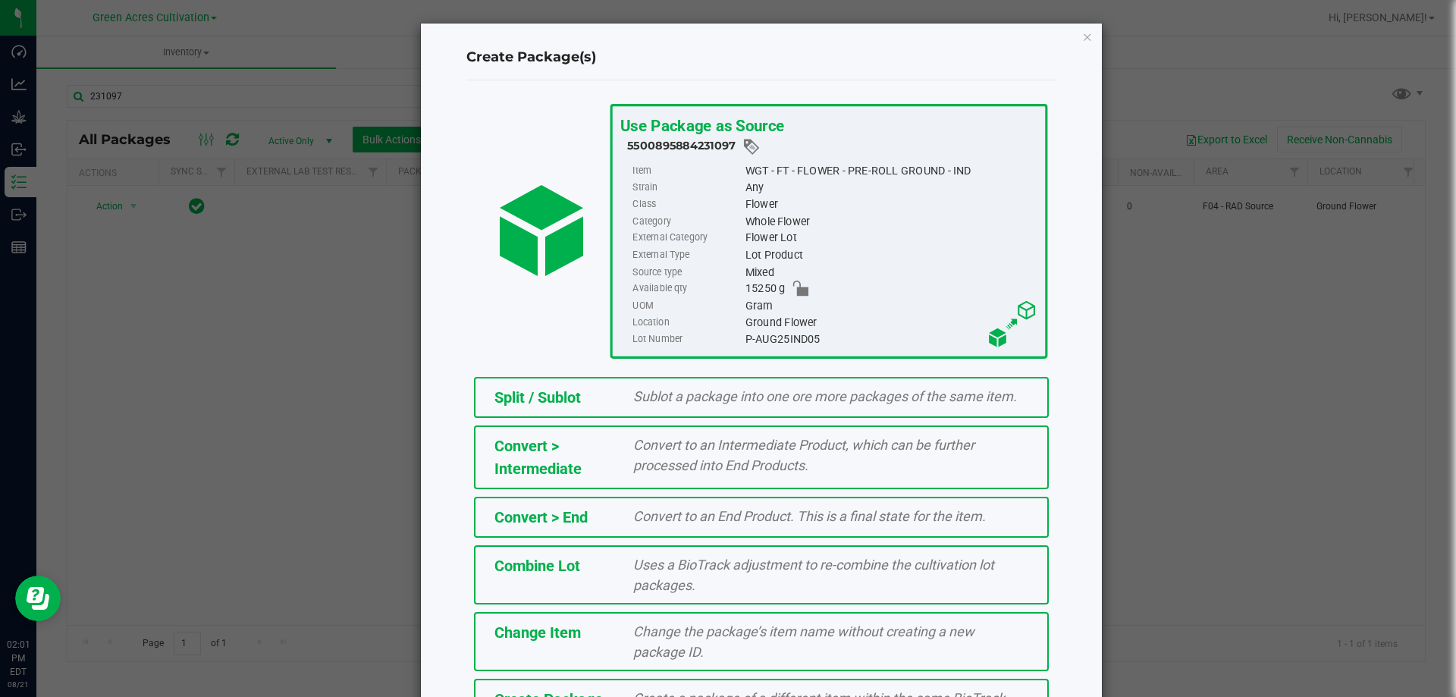
click at [503, 396] on span "Split / Sublot" at bounding box center [538, 397] width 86 height 18
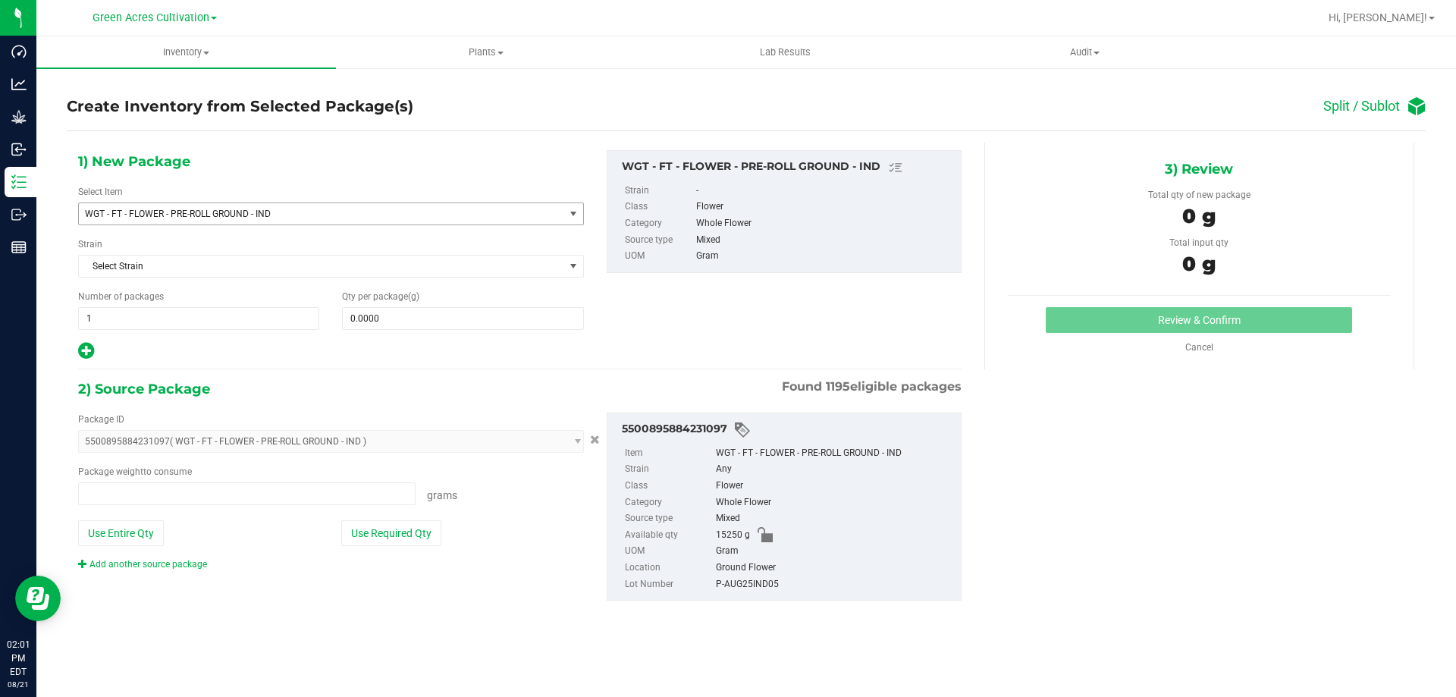
type input "0.0000 g"
click at [401, 318] on span at bounding box center [462, 318] width 241 height 23
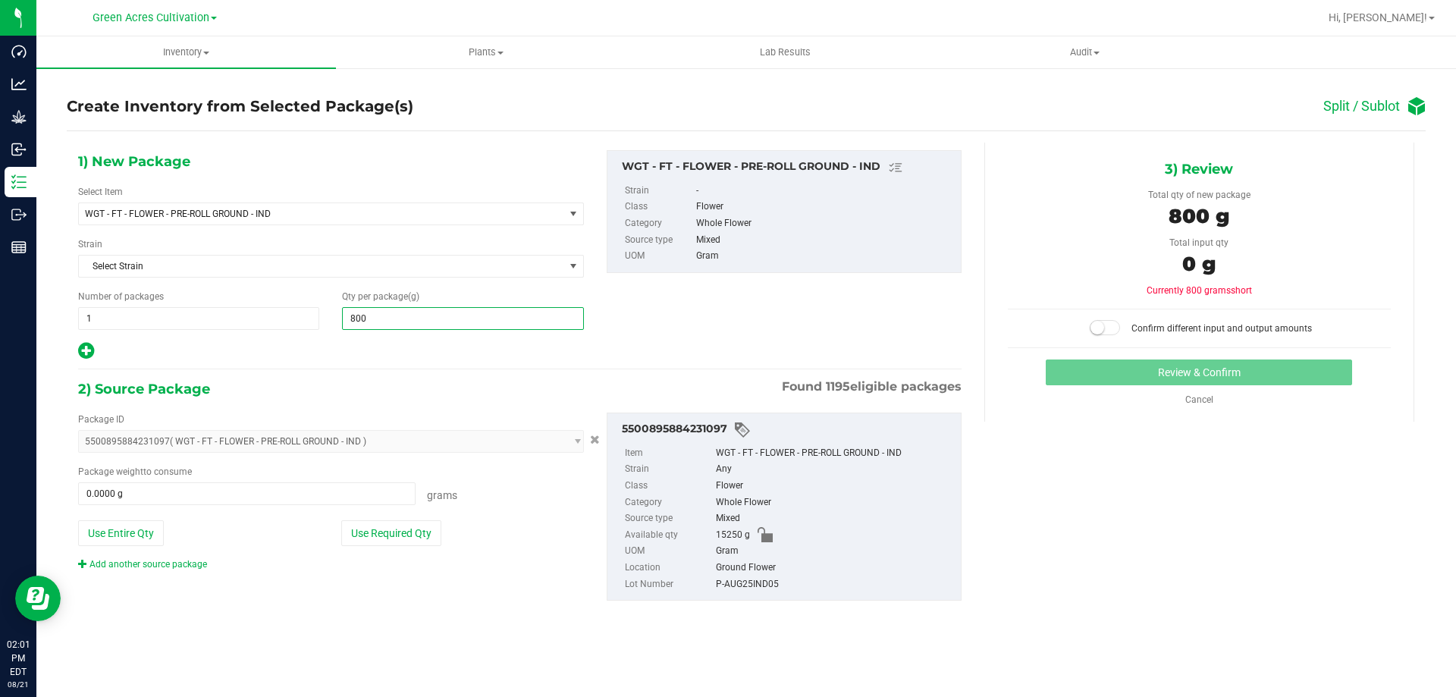
type input "8000"
type input "8,000.0000"
click at [400, 529] on button "Use Required Qty" at bounding box center [391, 533] width 100 height 26
type input "8000.0000 g"
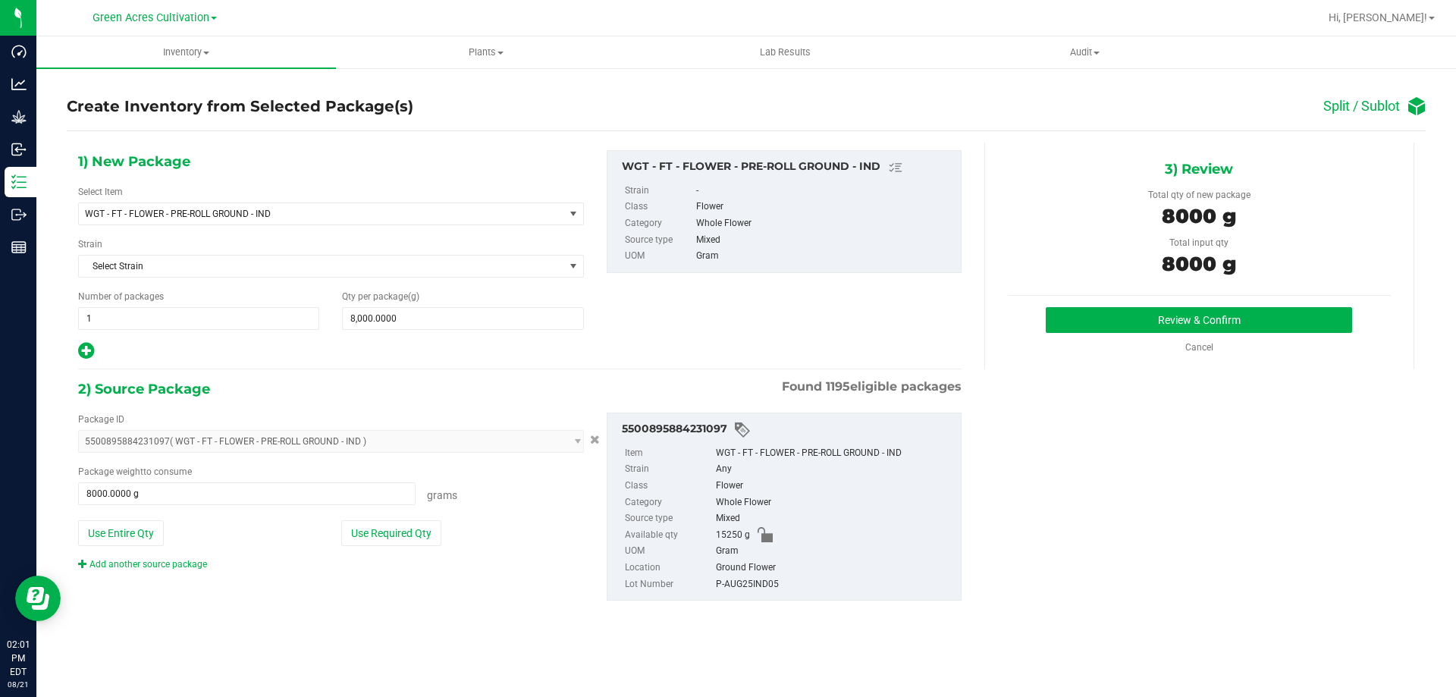
click at [749, 588] on div "P-AUG25IND05" at bounding box center [834, 584] width 237 height 17
drag, startPoint x: 749, startPoint y: 584, endPoint x: 804, endPoint y: 378, distance: 212.9
click at [804, 378] on span "Found 1195 eligible packages" at bounding box center [872, 387] width 180 height 18
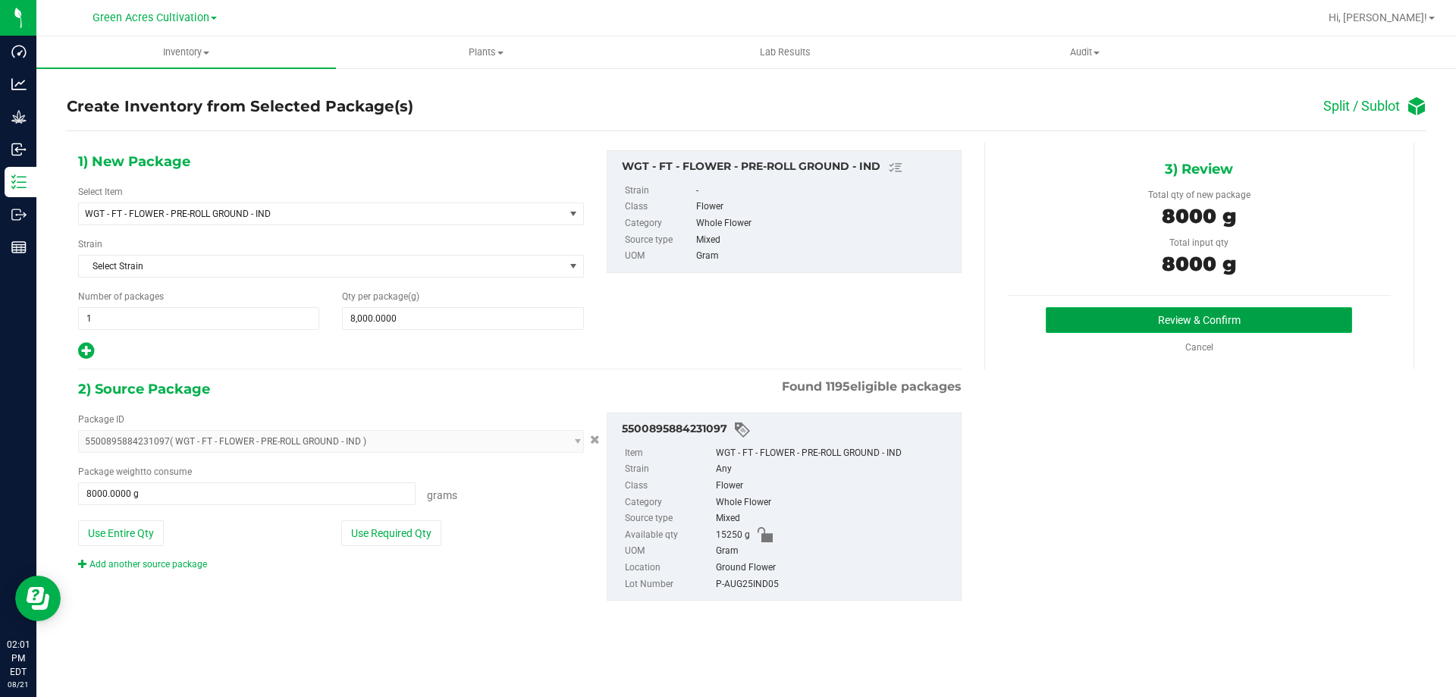
drag, startPoint x: 760, startPoint y: 583, endPoint x: 1094, endPoint y: 313, distance: 429.3
click at [1094, 313] on button "Review & Confirm" at bounding box center [1199, 320] width 306 height 26
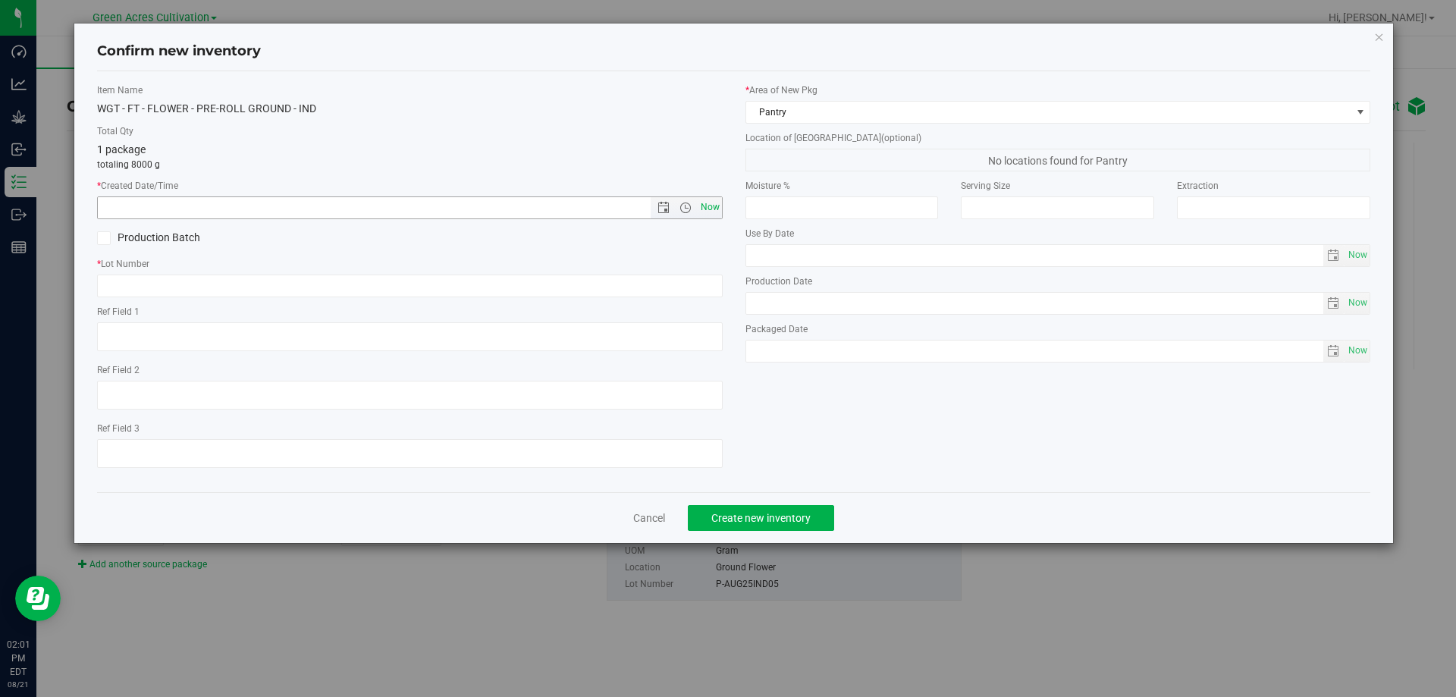
click at [707, 204] on span "Now" at bounding box center [710, 207] width 26 height 22
type input "[DATE] 2:01 PM"
click at [659, 294] on input "text" at bounding box center [410, 286] width 626 height 23
paste input "P-AUG25HYB04"
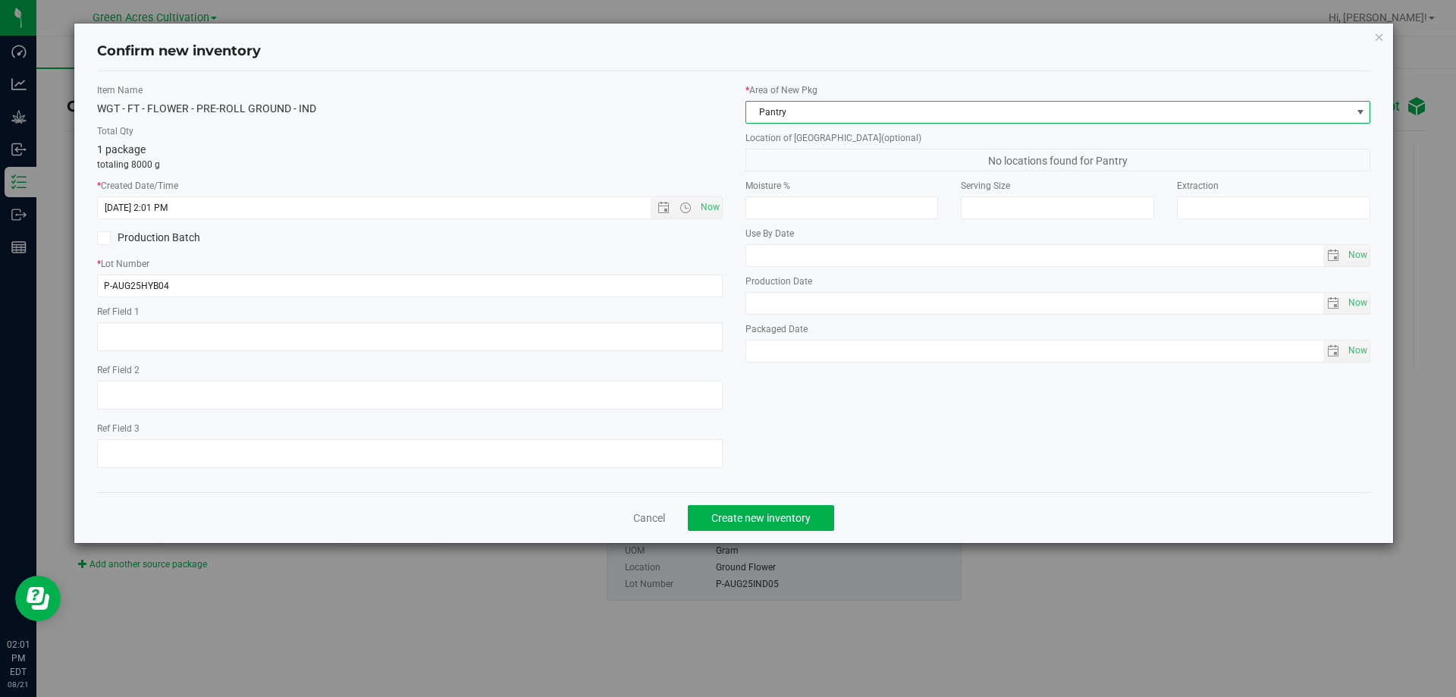
click at [854, 111] on span "Pantry" at bounding box center [1048, 112] width 605 height 21
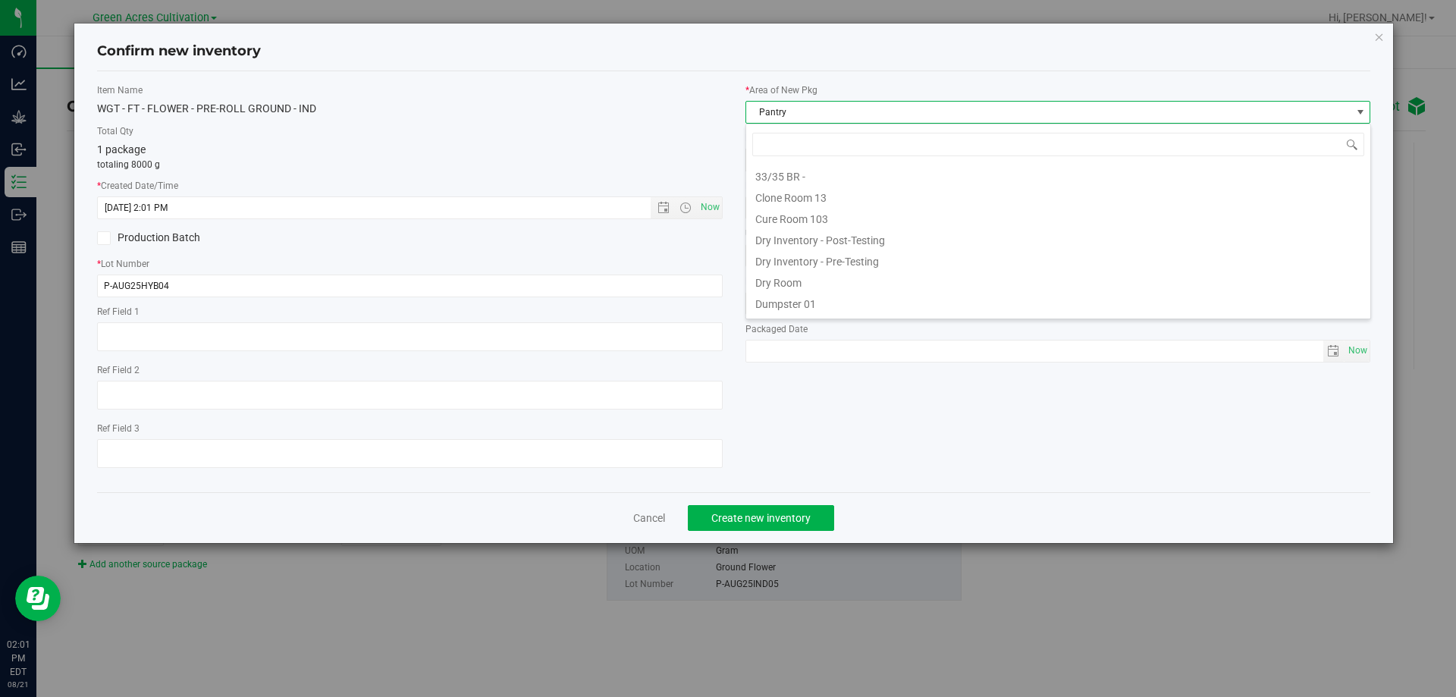
scroll to position [23, 626]
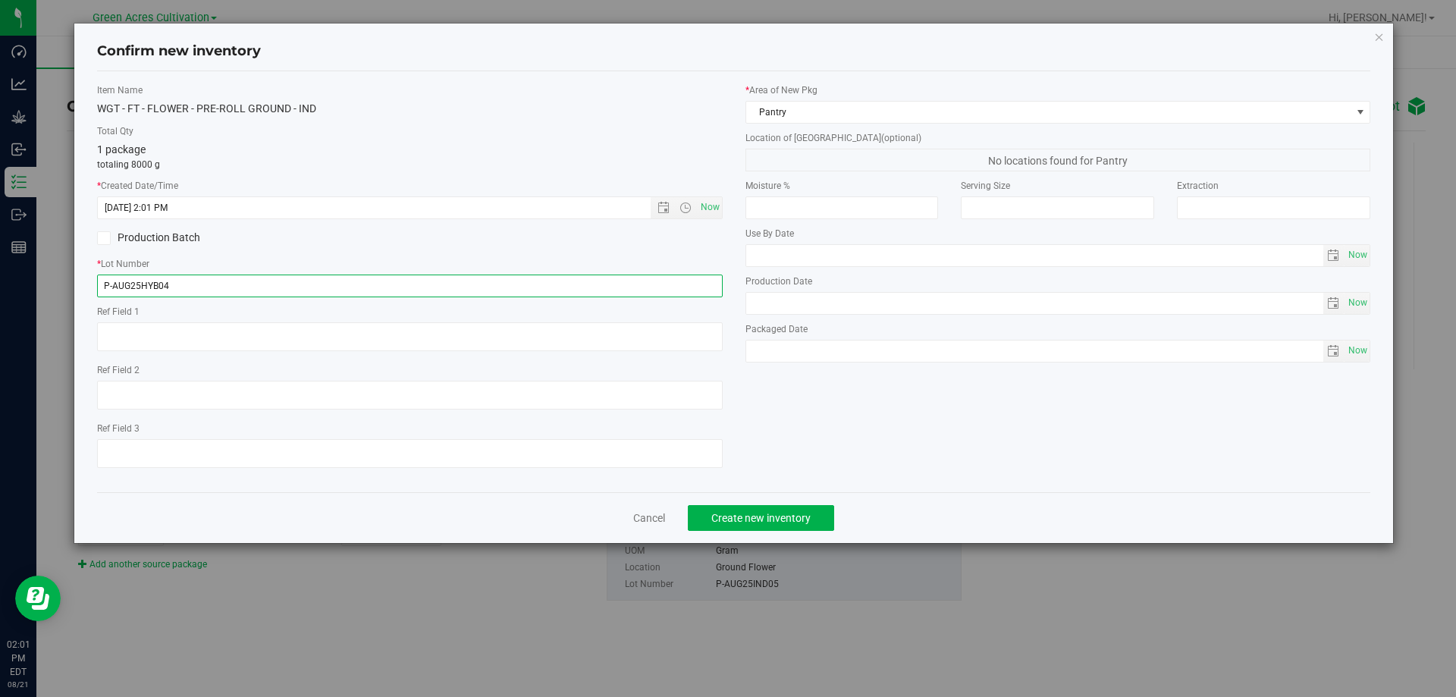
click at [323, 282] on input "P-AUG25HYB04" at bounding box center [410, 286] width 626 height 23
type input "P"
click at [1377, 37] on icon "button" at bounding box center [1379, 36] width 11 height 18
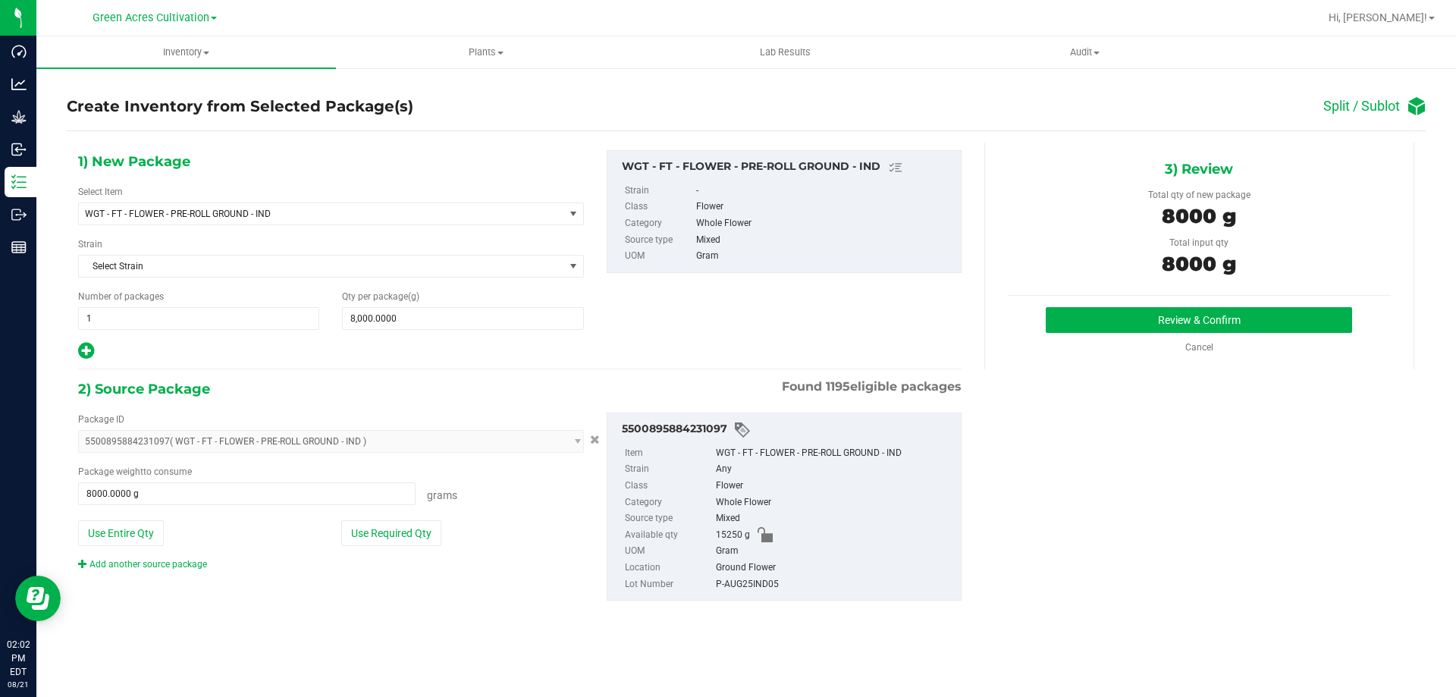
click at [743, 586] on div "P-AUG25IND05" at bounding box center [834, 584] width 237 height 17
click at [742, 576] on div "P-AUG25IND05" at bounding box center [834, 584] width 237 height 17
click at [727, 584] on div "P-AUG25IND05" at bounding box center [834, 584] width 237 height 17
click at [727, 583] on div "P-AUG25IND05" at bounding box center [834, 584] width 237 height 17
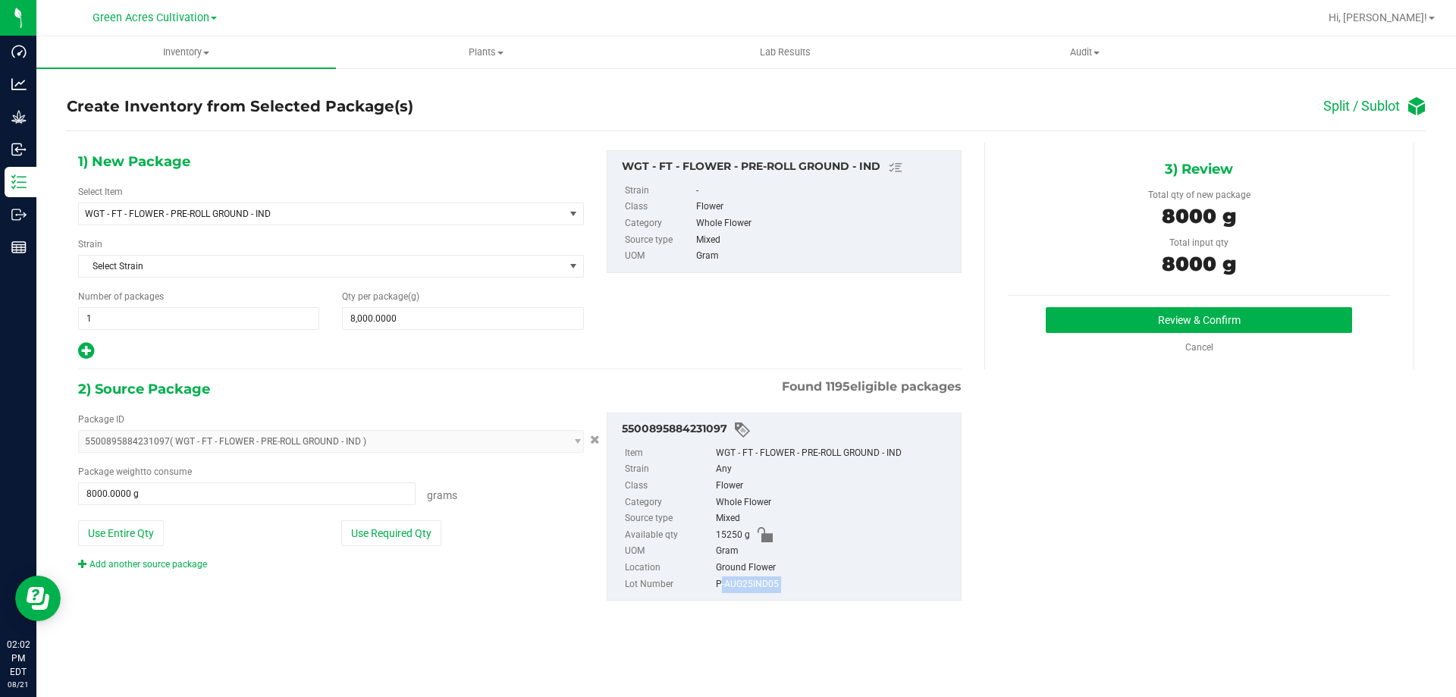
copy div "P-AUG25IND05"
click at [1118, 308] on button "Review & Confirm" at bounding box center [1199, 320] width 306 height 26
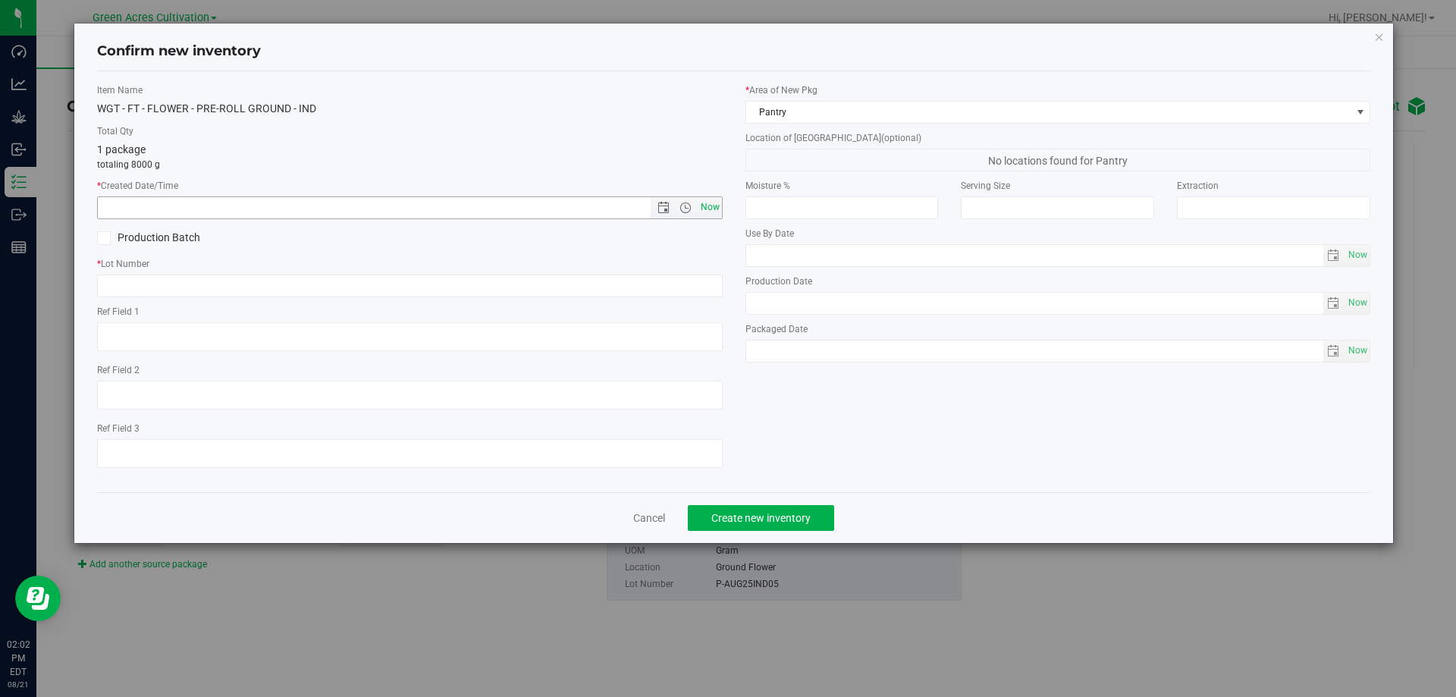
click at [718, 206] on span "Now" at bounding box center [710, 207] width 26 height 22
type input "[DATE] 2:02 PM"
click at [662, 275] on input "text" at bounding box center [410, 286] width 626 height 23
paste input "P-AUG25IND05"
type input "P-AUG25IND05"
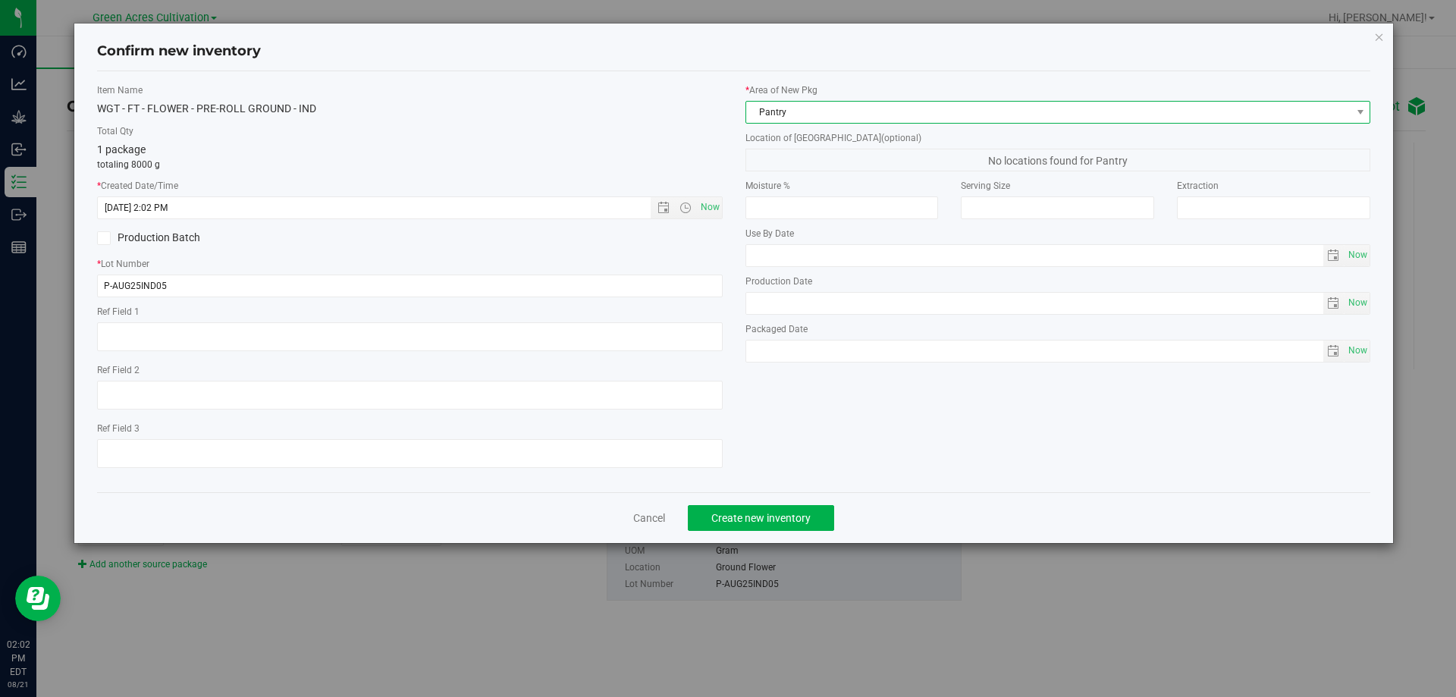
click at [919, 115] on span "Pantry" at bounding box center [1048, 112] width 605 height 21
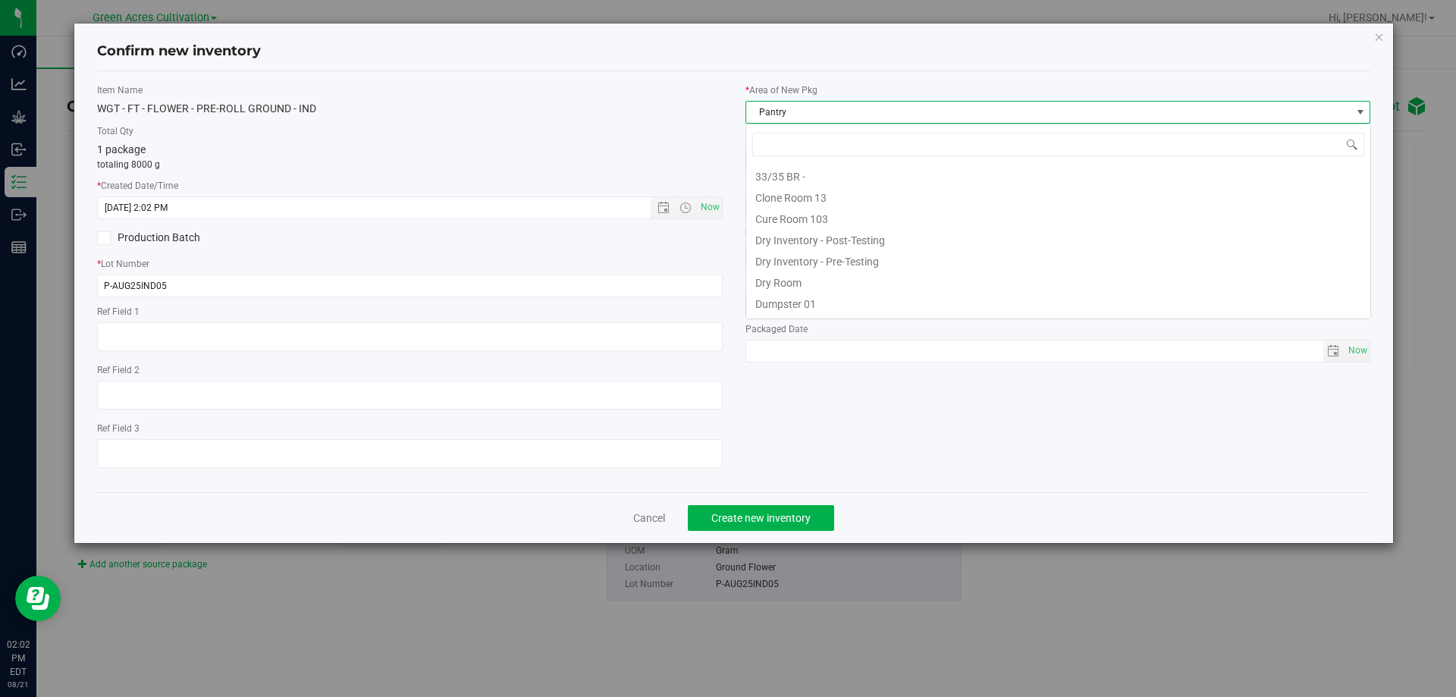
scroll to position [124, 0]
click at [819, 243] on li "F04 - RAD Source" at bounding box center [1058, 241] width 624 height 21
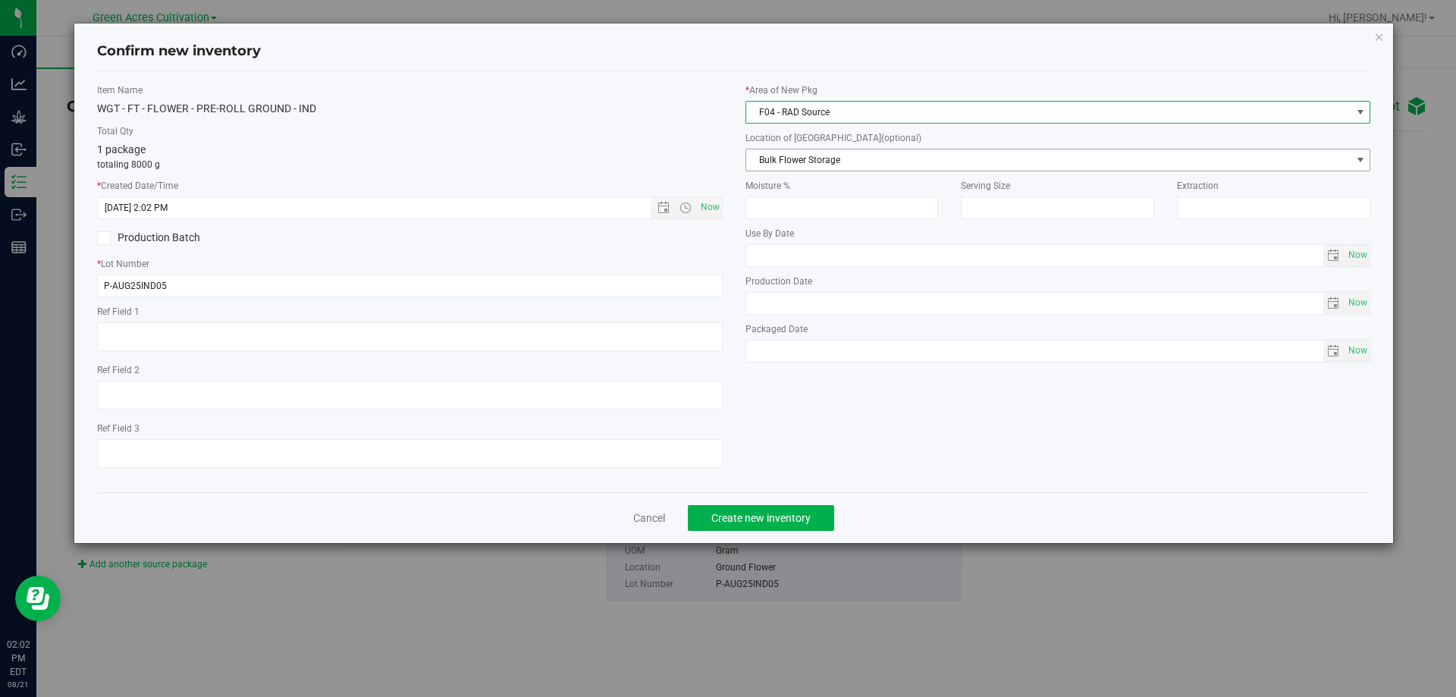
click at [843, 171] on span "Bulk Flower Storage" at bounding box center [1059, 160] width 626 height 23
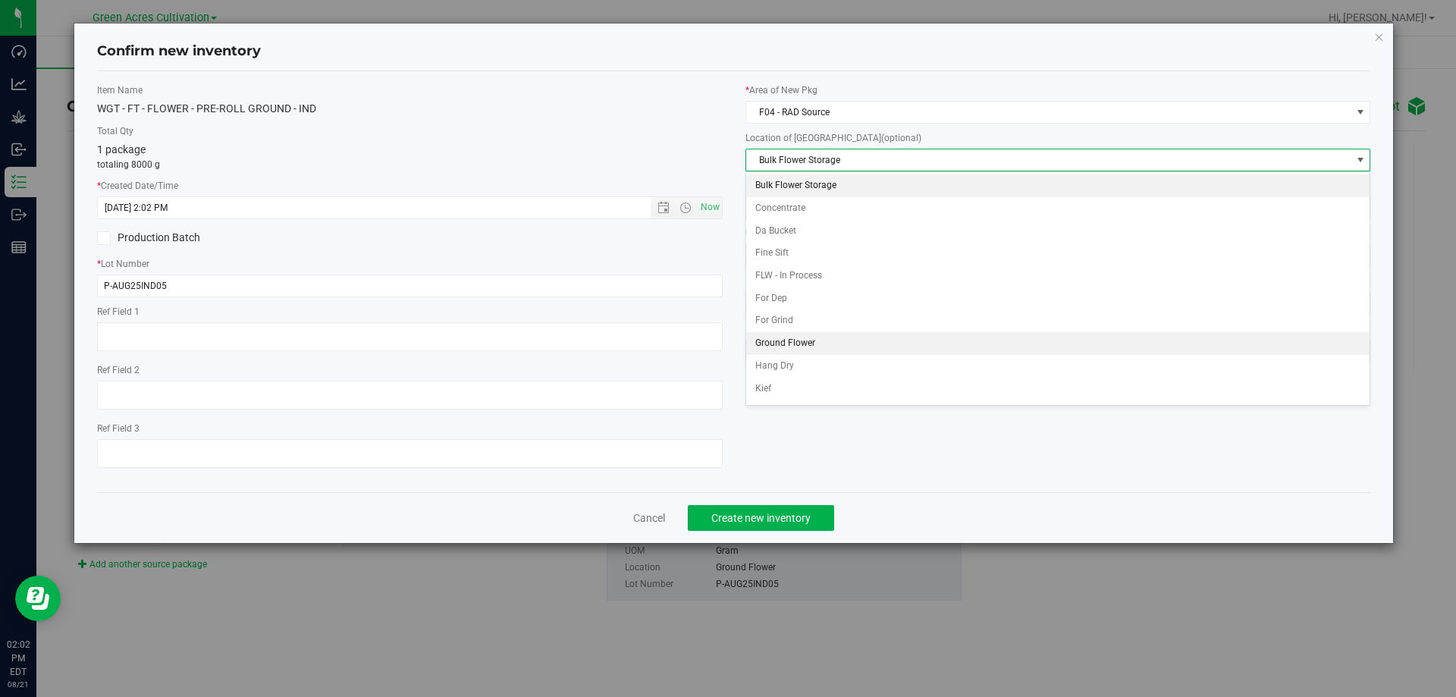
click at [782, 340] on li "Ground Flower" at bounding box center [1058, 343] width 624 height 23
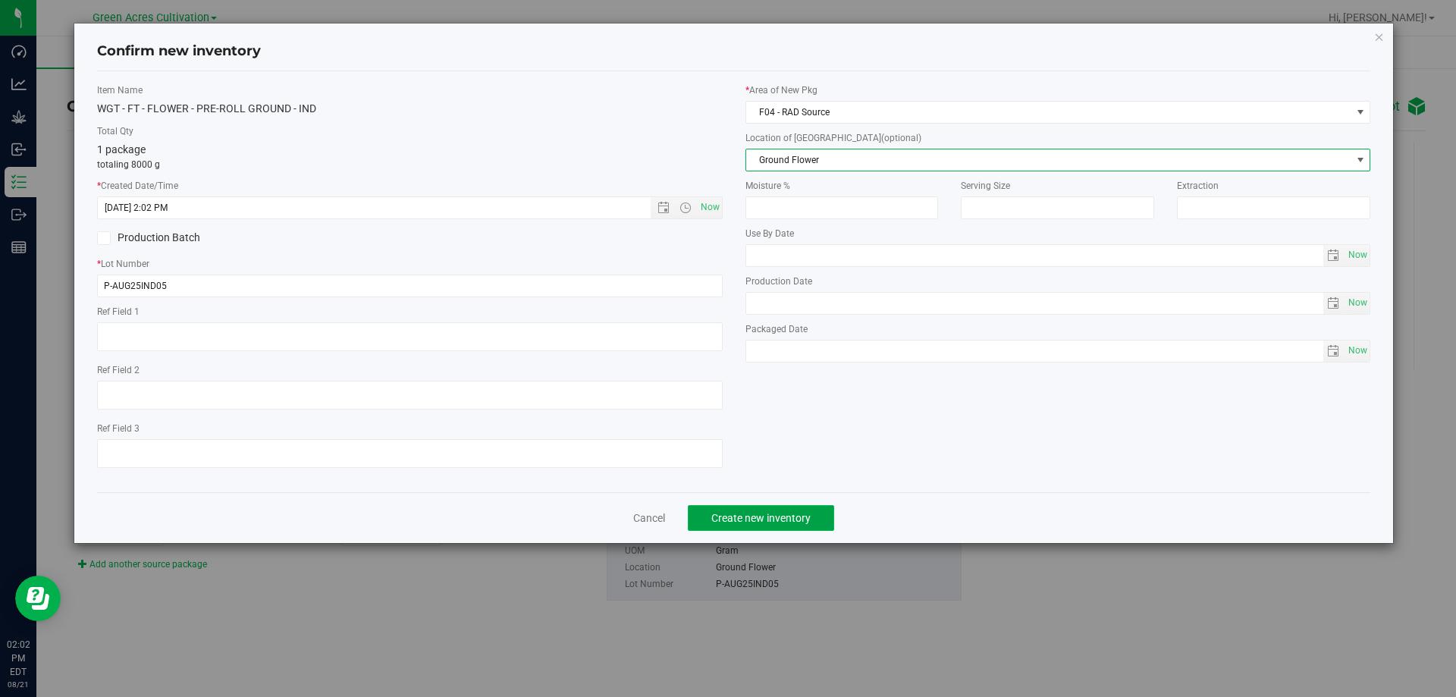
drag, startPoint x: 765, startPoint y: 517, endPoint x: 756, endPoint y: 516, distance: 8.5
click at [762, 517] on span "Create new inventory" at bounding box center [760, 518] width 99 height 12
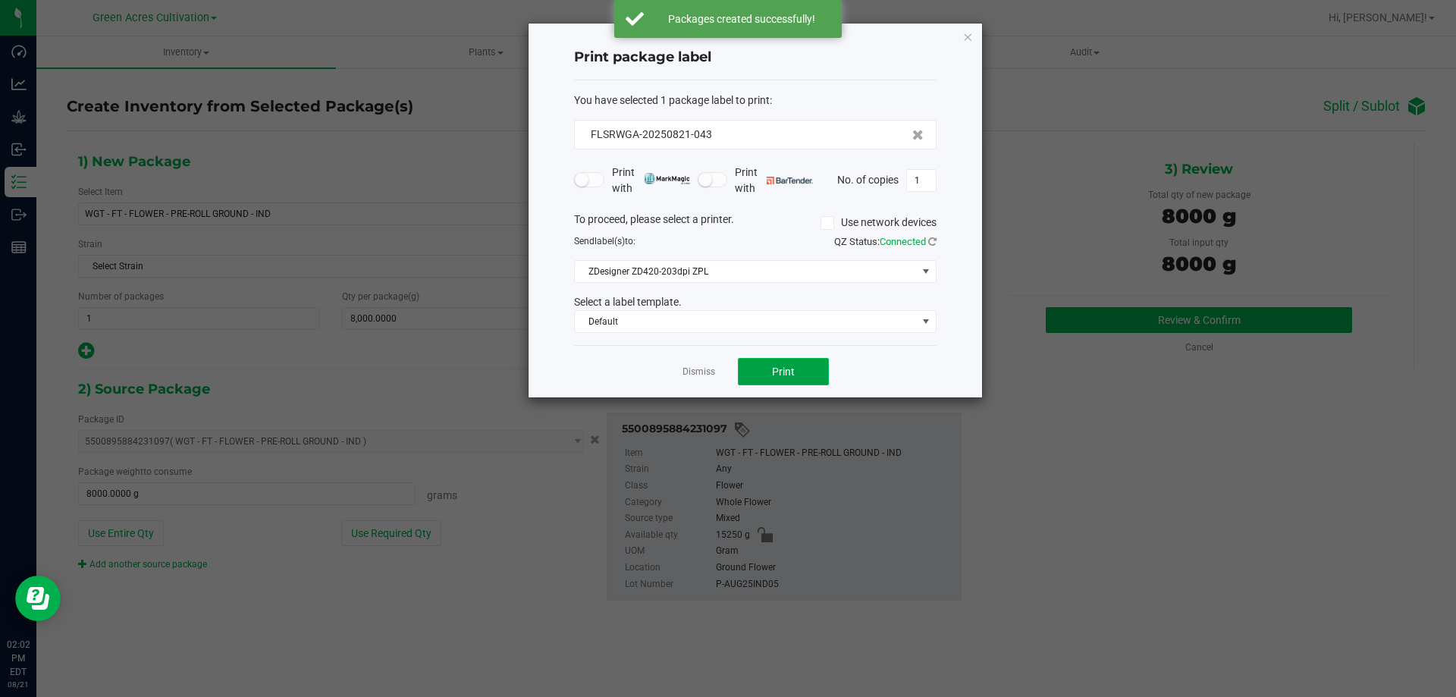
click at [770, 374] on button "Print" at bounding box center [783, 371] width 91 height 27
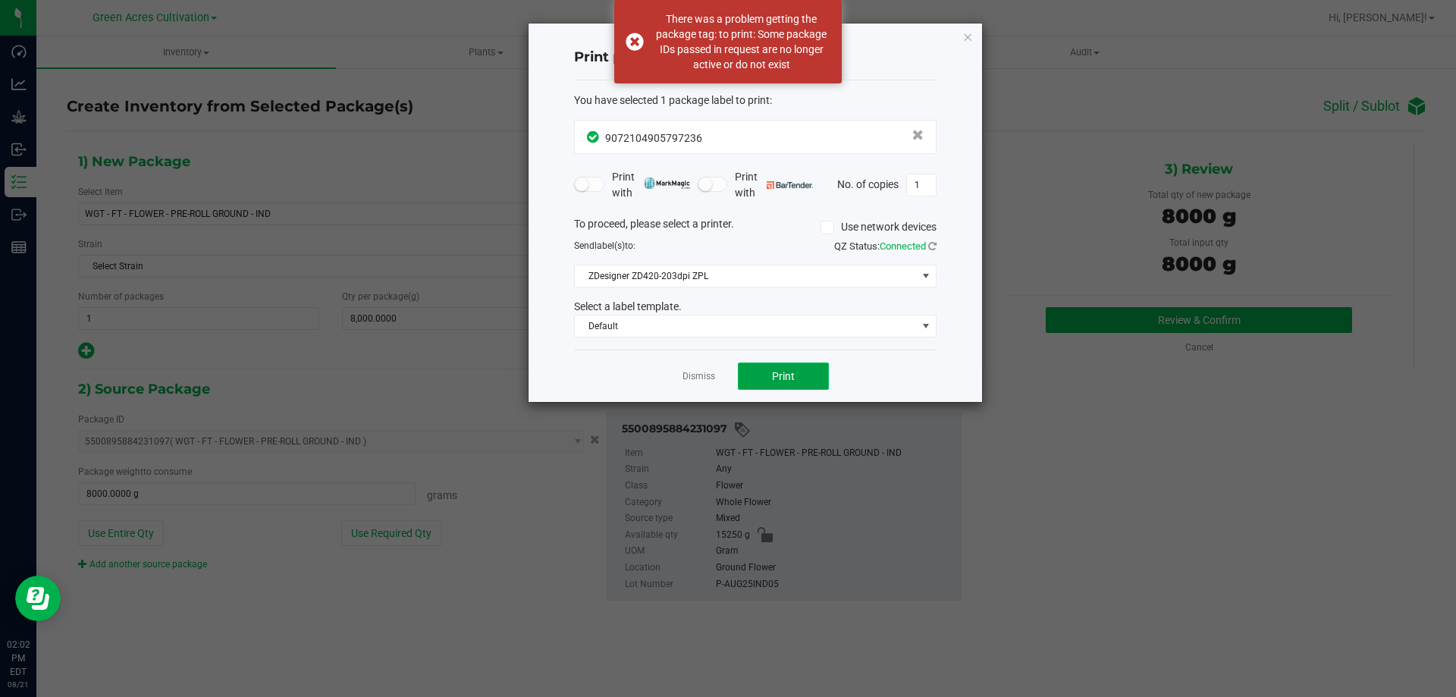
click at [783, 372] on span "Print" at bounding box center [783, 376] width 23 height 12
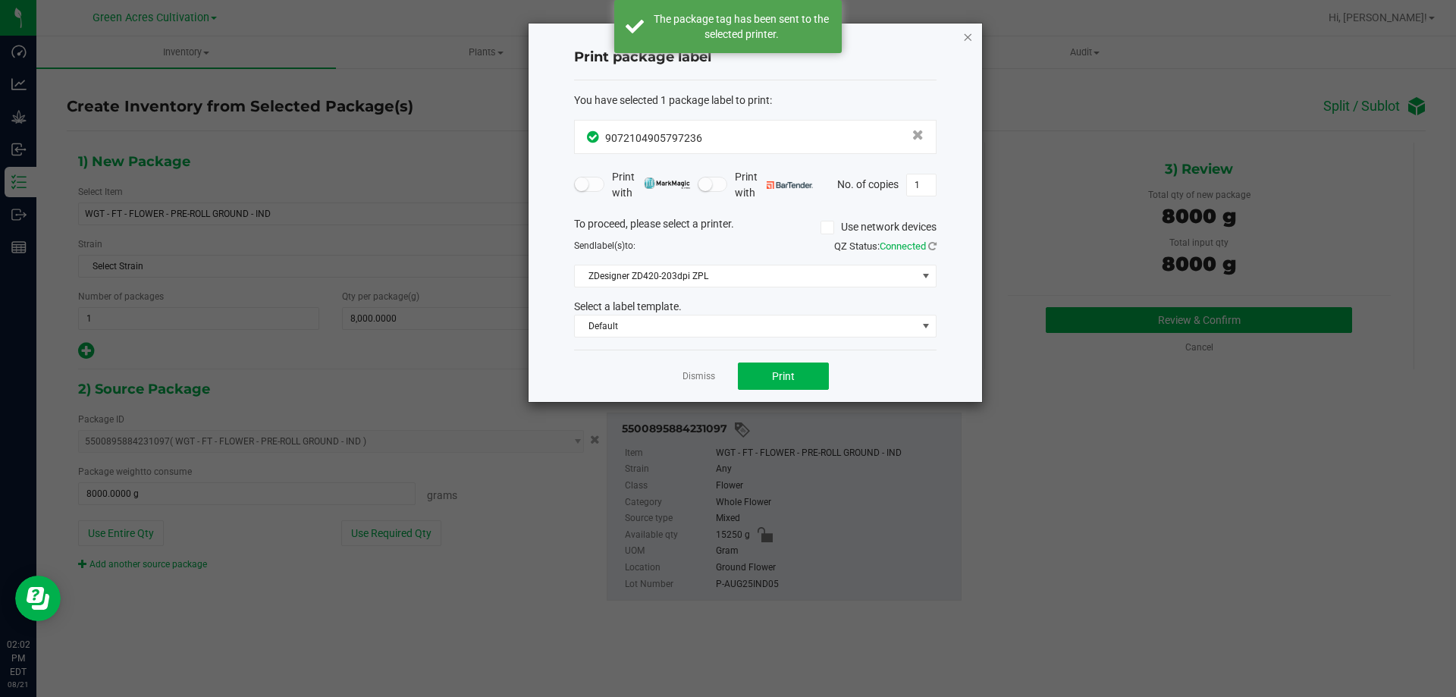
click at [971, 37] on icon "button" at bounding box center [968, 36] width 11 height 18
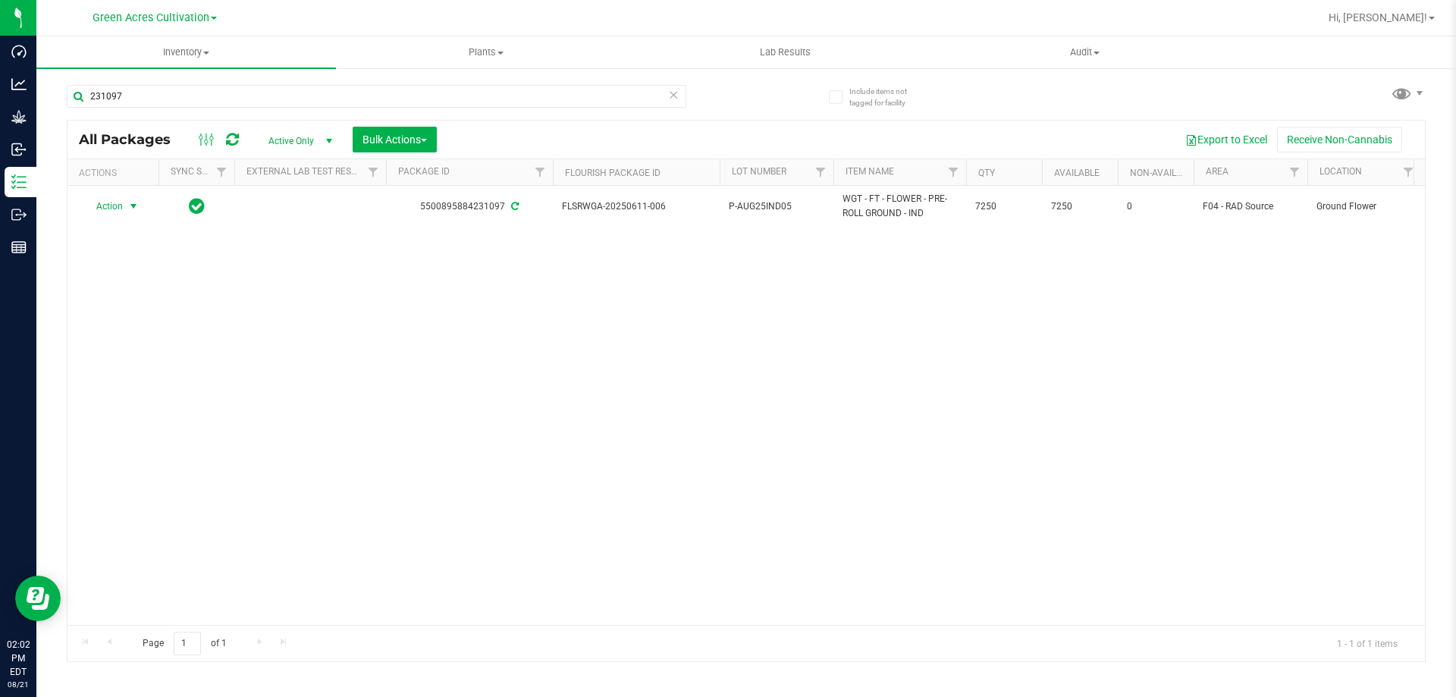
click at [114, 199] on span "Action" at bounding box center [103, 206] width 41 height 21
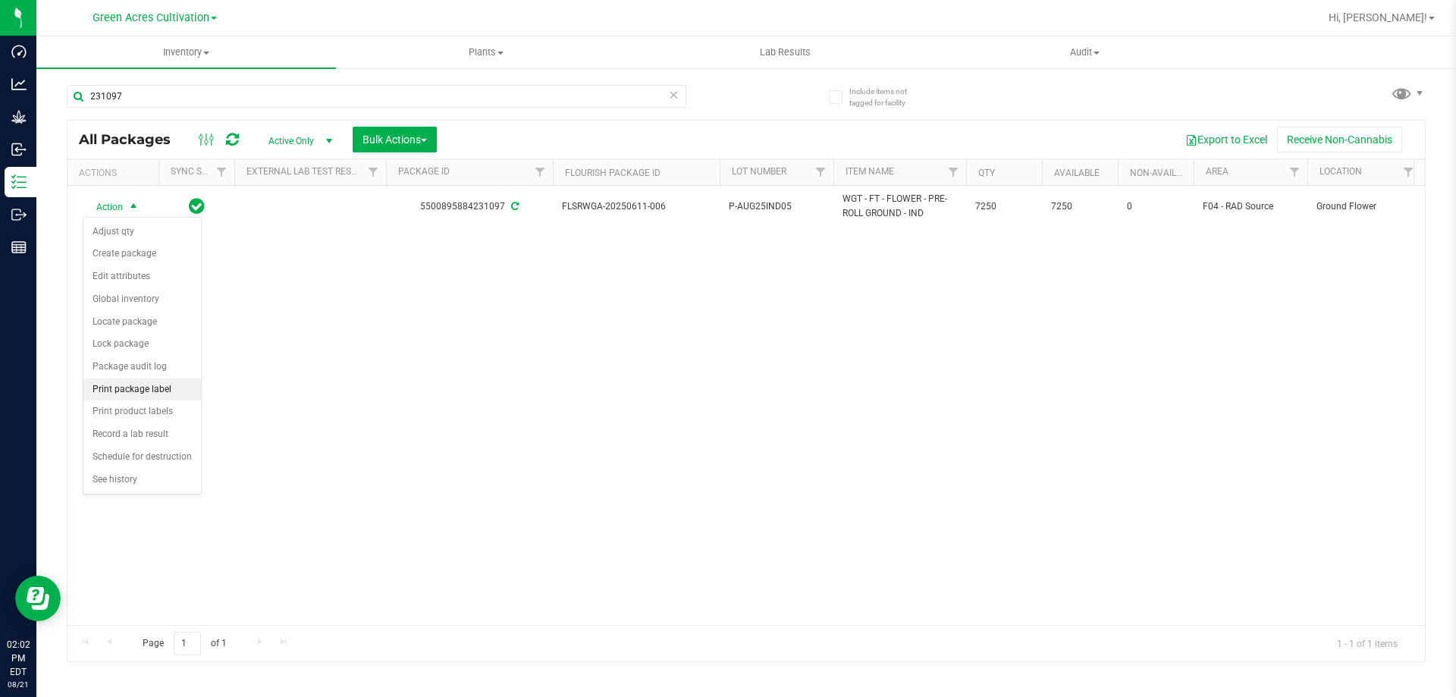
click at [168, 388] on li "Print package label" at bounding box center [142, 389] width 118 height 23
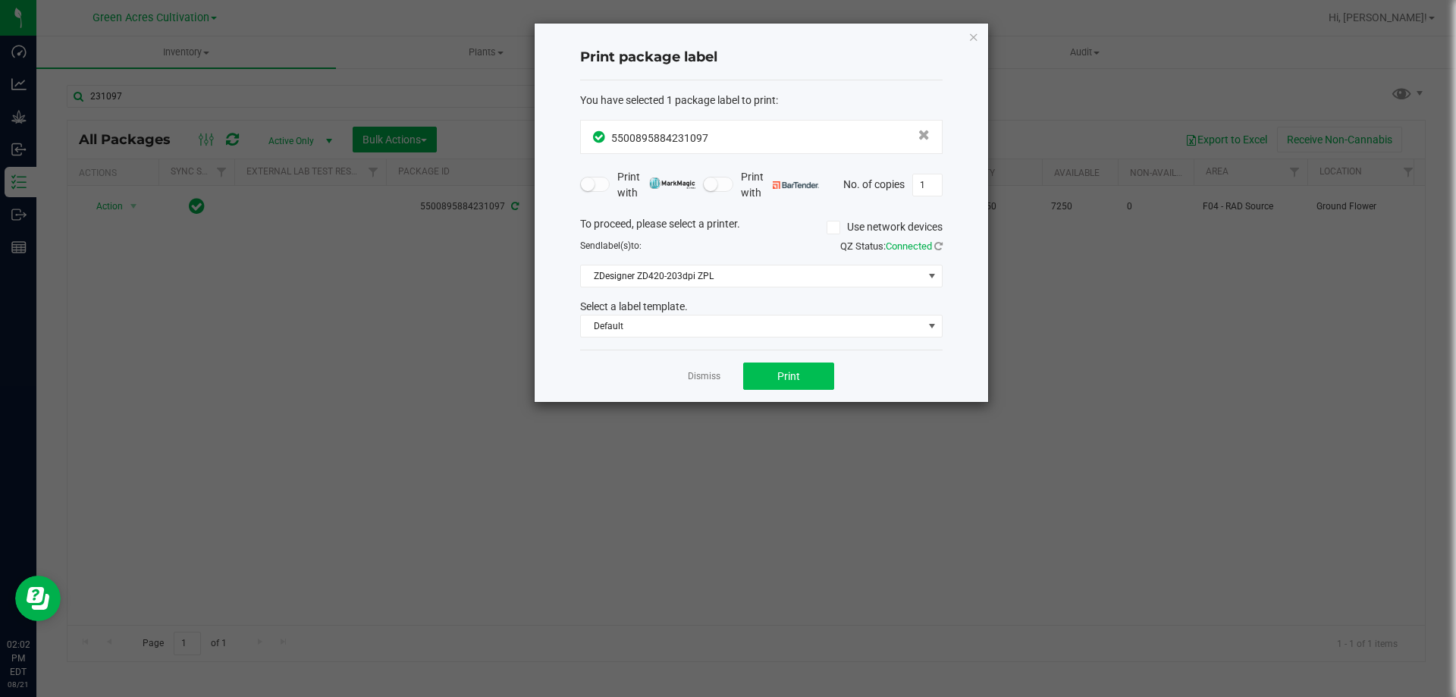
click at [762, 358] on div "Dismiss Print" at bounding box center [761, 376] width 363 height 52
click at [762, 369] on button "Print" at bounding box center [788, 376] width 91 height 27
click at [973, 34] on icon "button" at bounding box center [974, 36] width 11 height 18
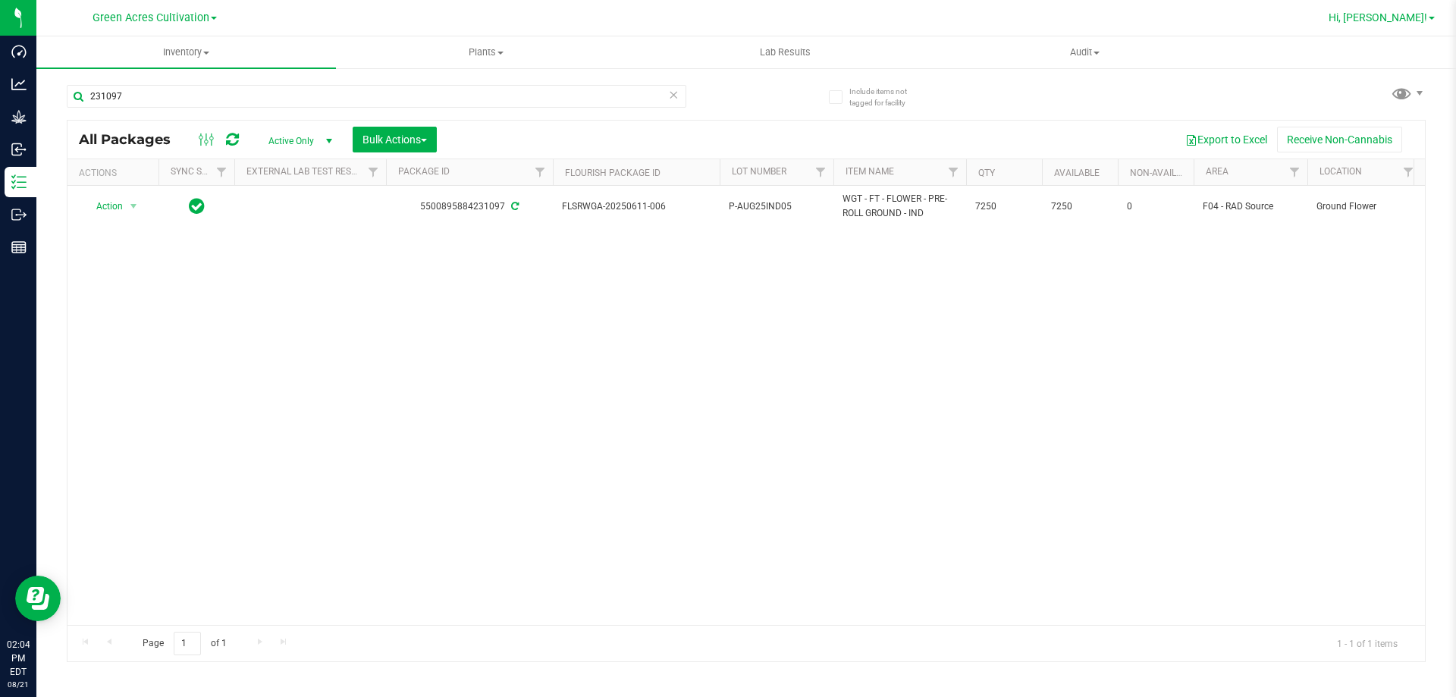
click at [1409, 15] on span "Hi, [PERSON_NAME]!" at bounding box center [1378, 17] width 99 height 12
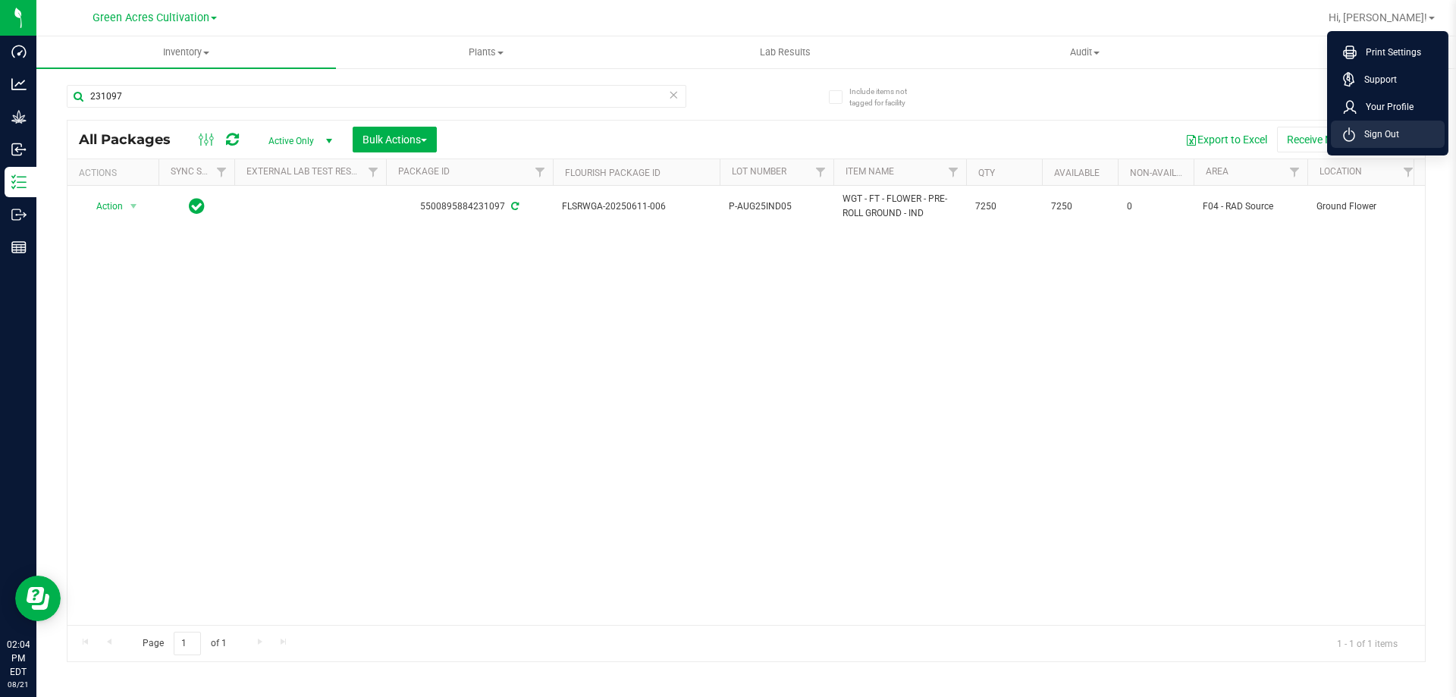
click at [1392, 138] on span "Sign Out" at bounding box center [1377, 134] width 44 height 15
